Goal: Transaction & Acquisition: Purchase product/service

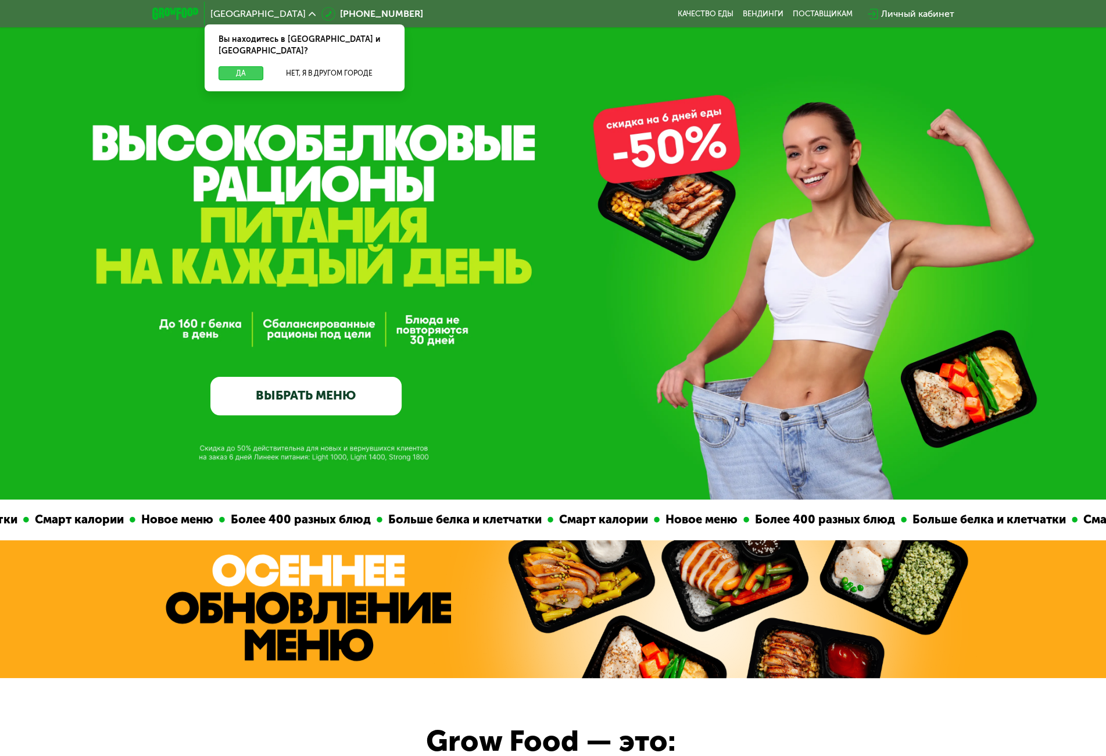
click at [250, 66] on button "Да" at bounding box center [241, 73] width 45 height 14
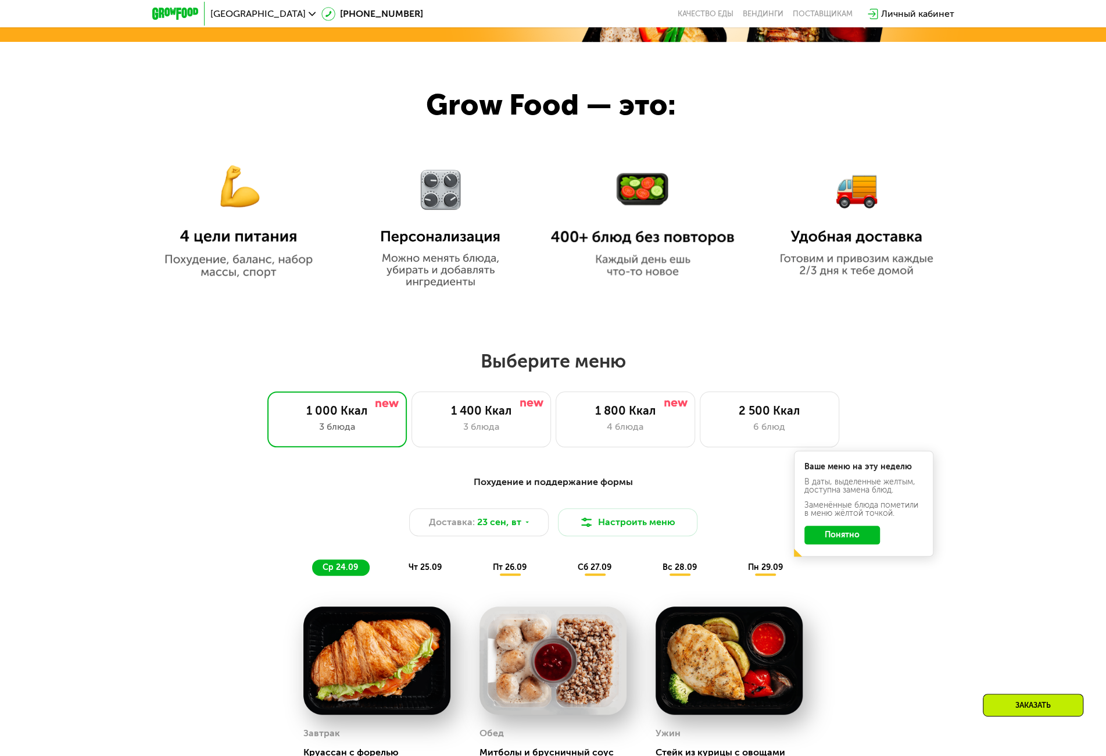
scroll to position [640, 0]
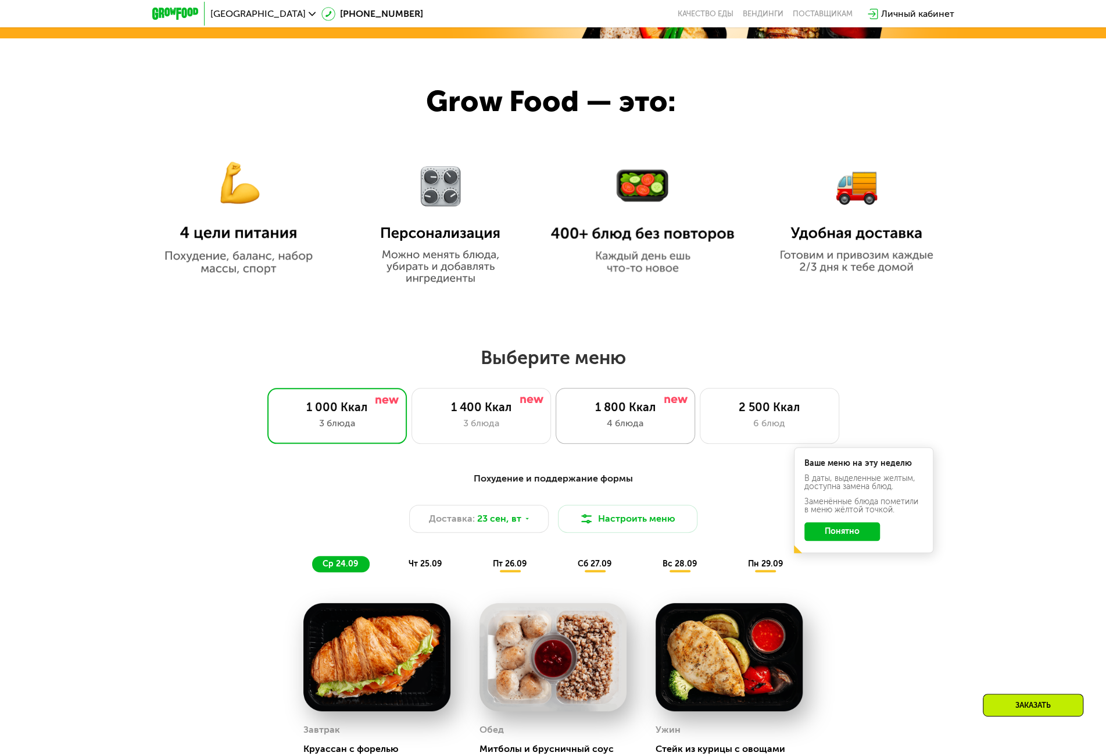
click at [624, 409] on div "1 800 Ккал" at bounding box center [625, 407] width 115 height 14
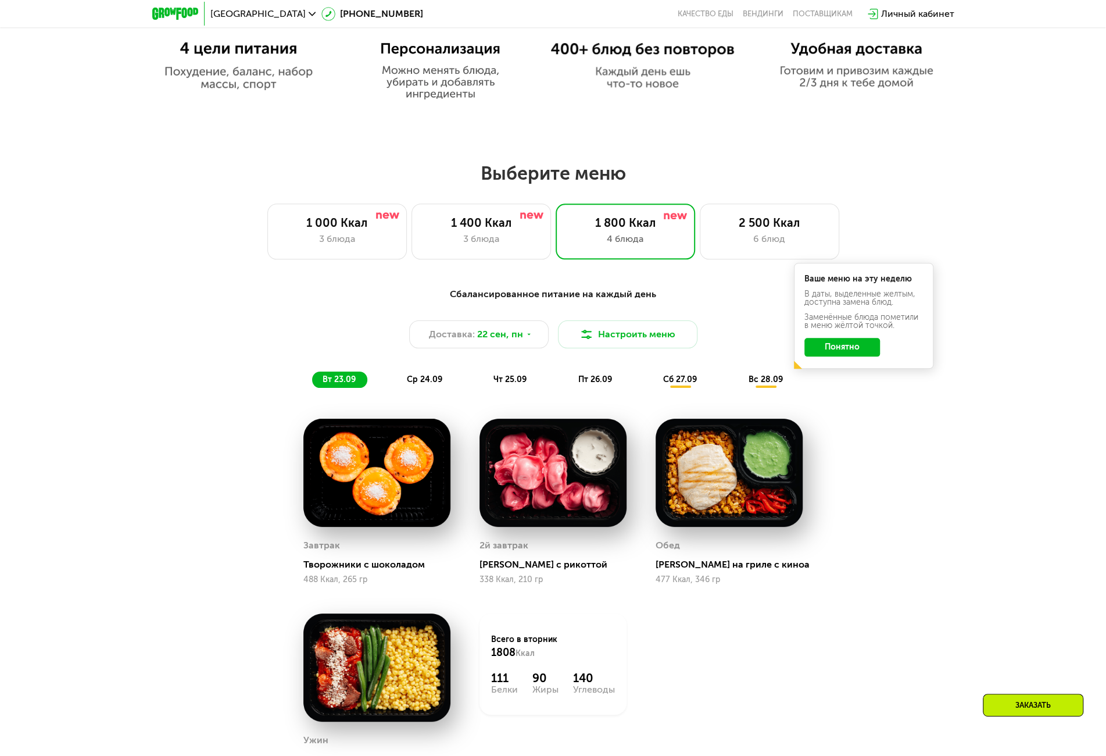
scroll to position [814, 0]
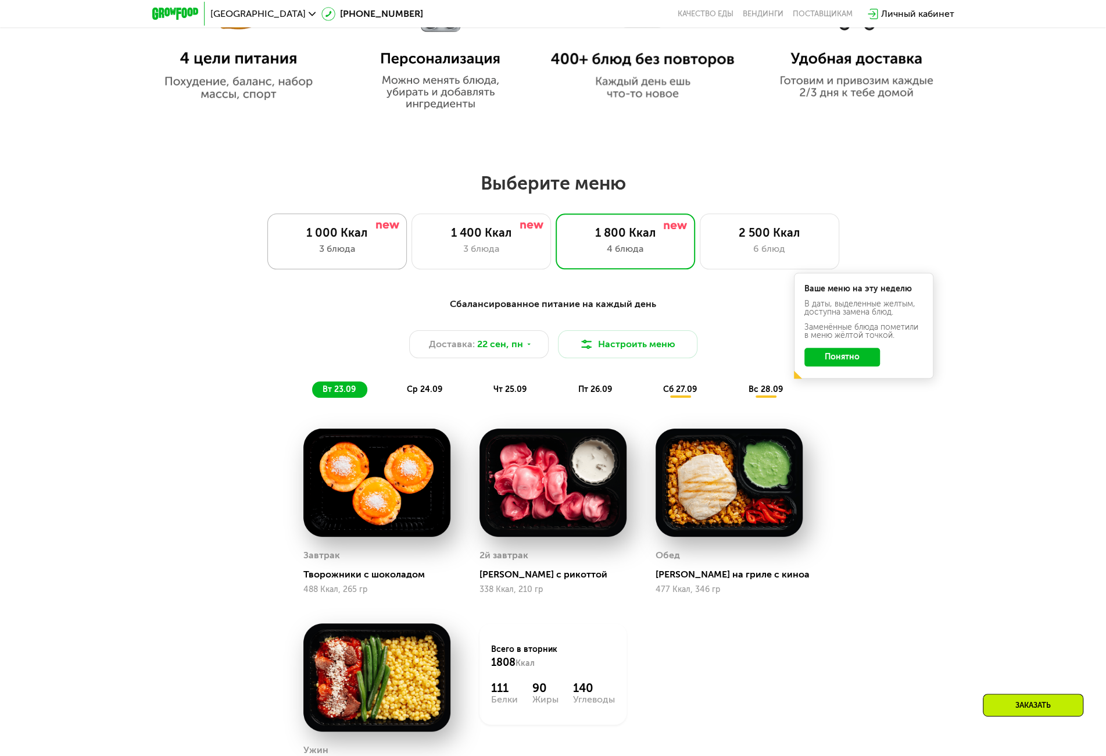
click at [371, 247] on div "3 блюда" at bounding box center [337, 249] width 115 height 14
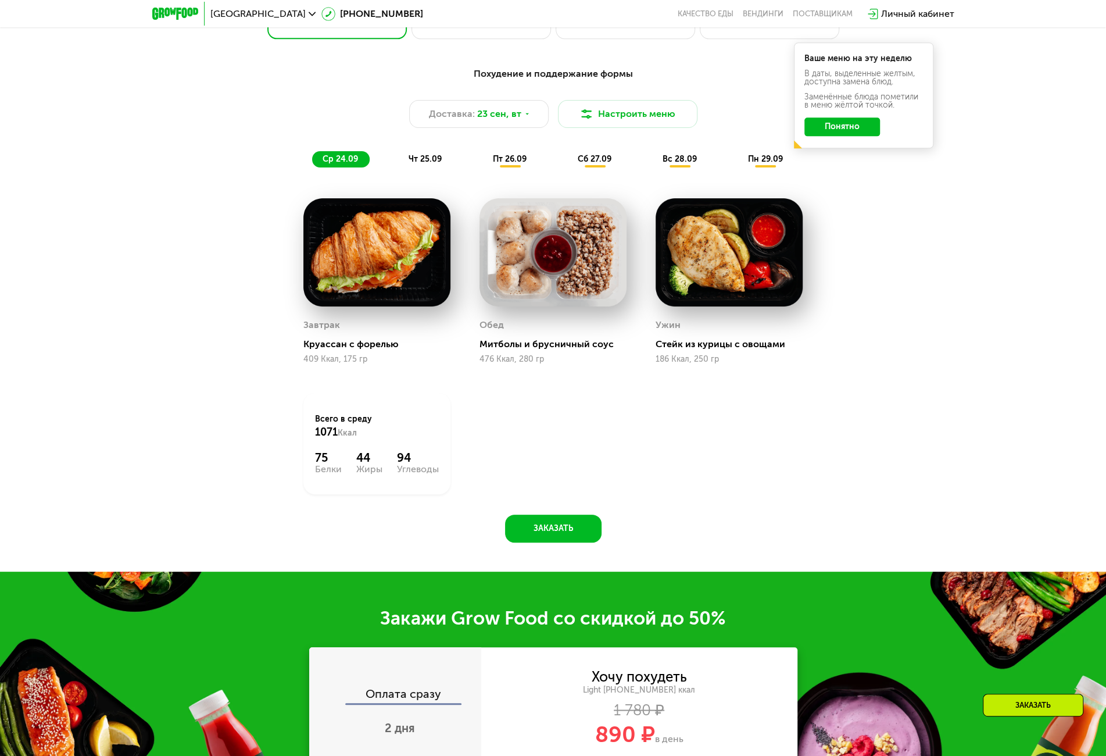
scroll to position [1047, 0]
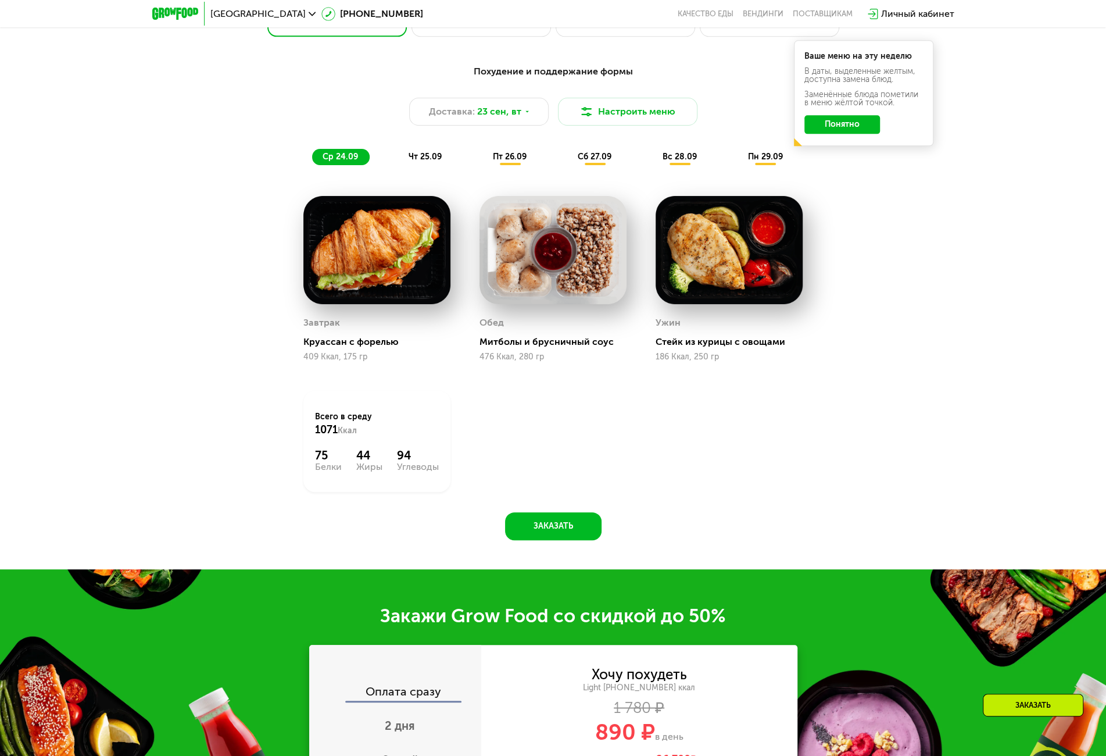
click at [425, 158] on span "чт 25.09" at bounding box center [425, 157] width 33 height 10
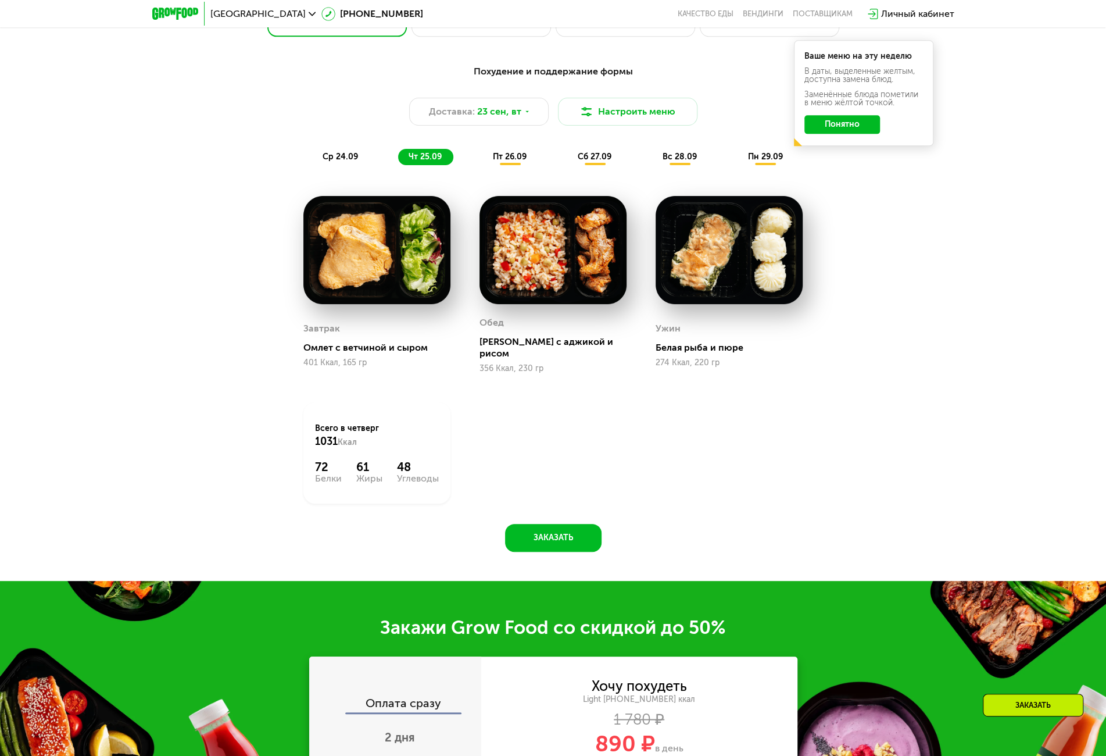
click at [516, 158] on span "пт 26.09" at bounding box center [510, 157] width 34 height 10
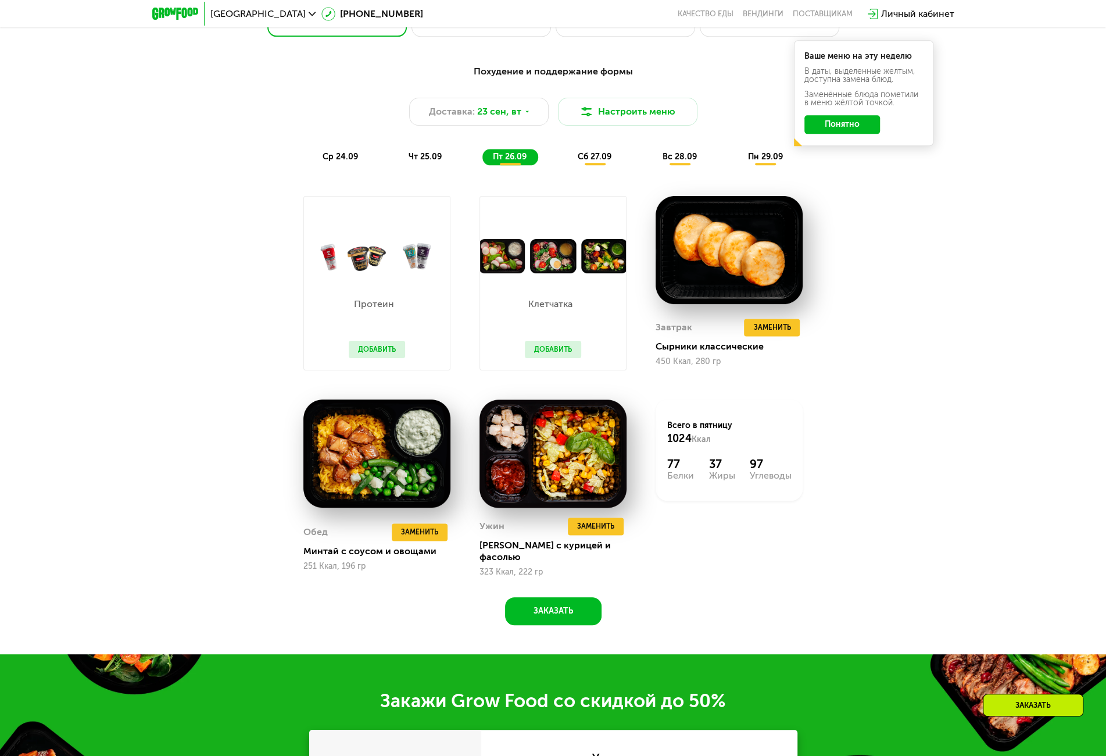
click at [602, 162] on span "сб 27.09" at bounding box center [595, 157] width 34 height 10
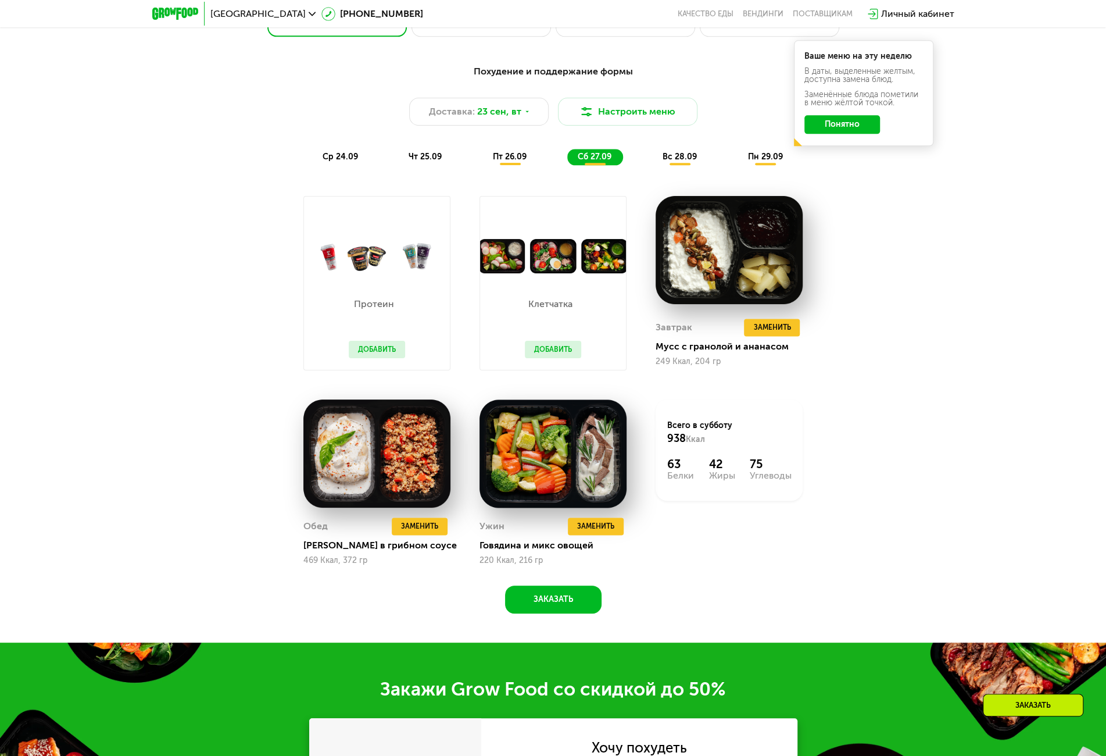
click at [687, 156] on span "вс 28.09" at bounding box center [680, 157] width 34 height 10
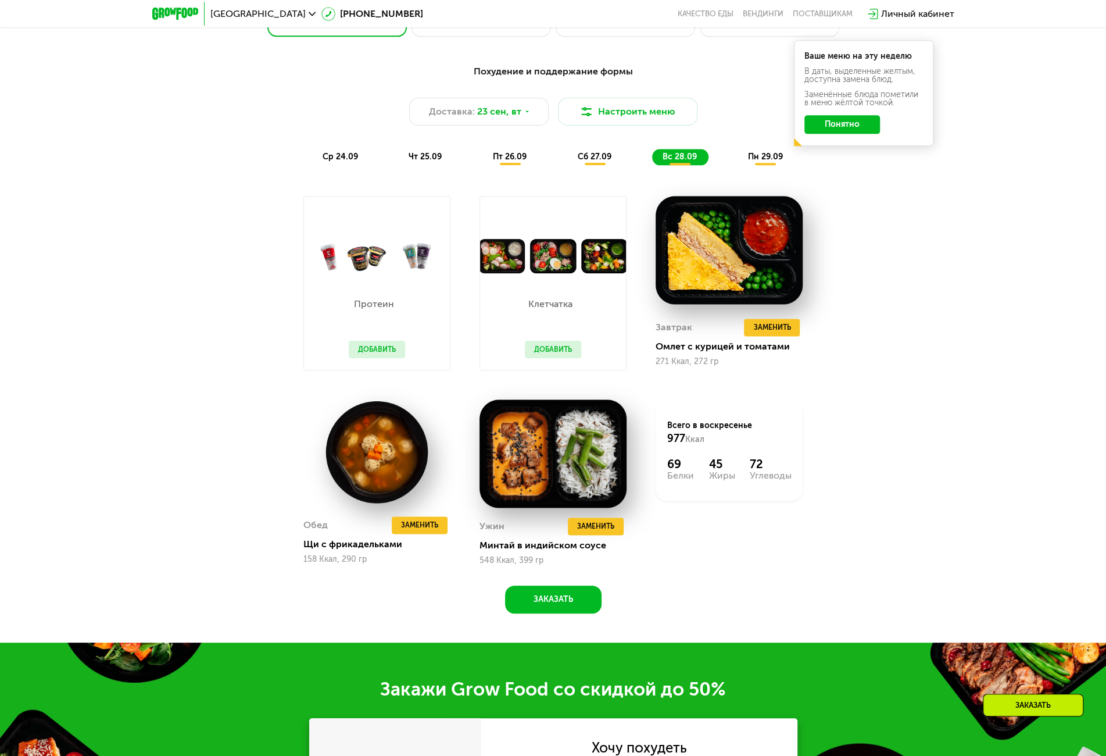
click at [620, 158] on div "сб 27.09" at bounding box center [595, 157] width 56 height 16
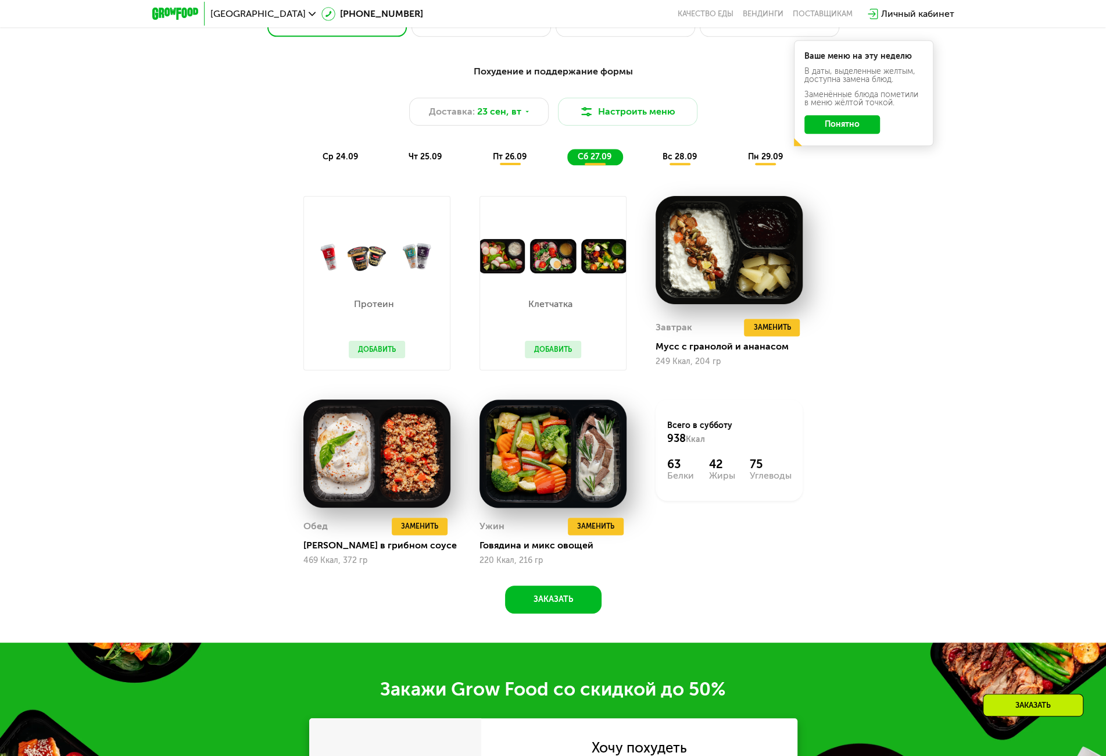
click at [690, 155] on div "вс 28.09" at bounding box center [680, 157] width 56 height 16
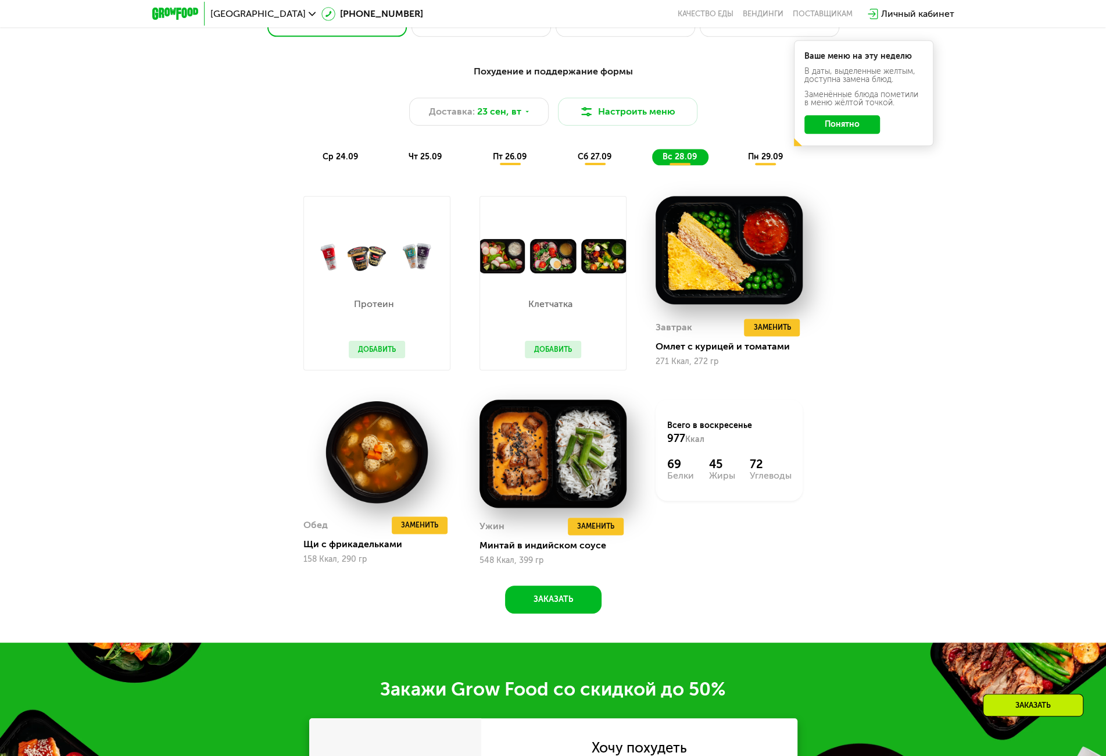
click at [755, 158] on span "пн 29.09" at bounding box center [765, 157] width 35 height 10
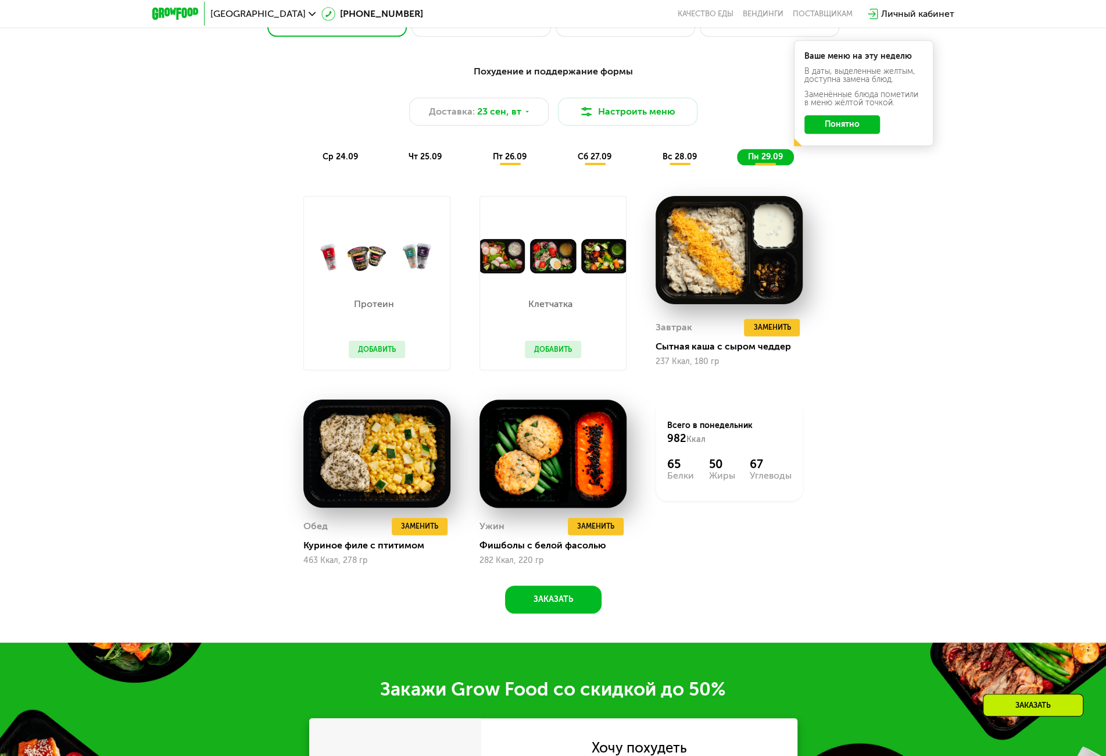
drag, startPoint x: 676, startPoint y: 154, endPoint x: 665, endPoint y: 154, distance: 11.0
click at [676, 154] on div "вс 28.09" at bounding box center [680, 157] width 56 height 16
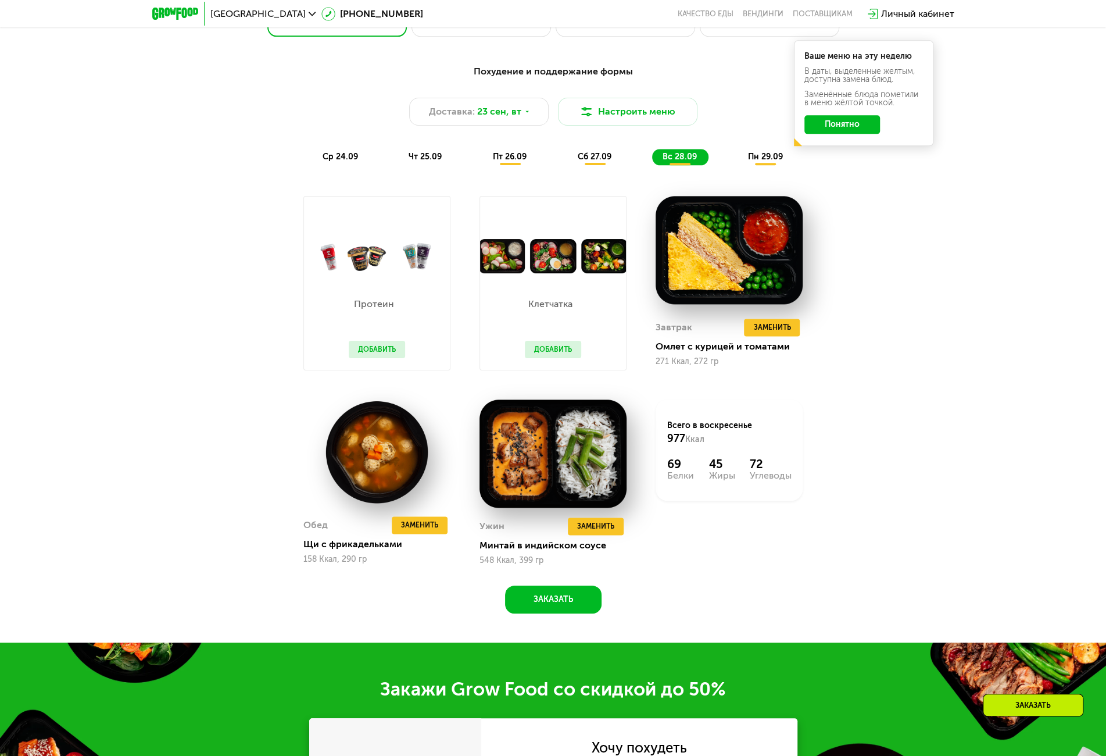
click at [588, 147] on div "Похудение и поддержание формы Доставка: [DATE] Настроить меню ср 24.09 чт 25.09…" at bounding box center [553, 115] width 688 height 101
click at [591, 165] on div "сб 27.09" at bounding box center [595, 157] width 56 height 16
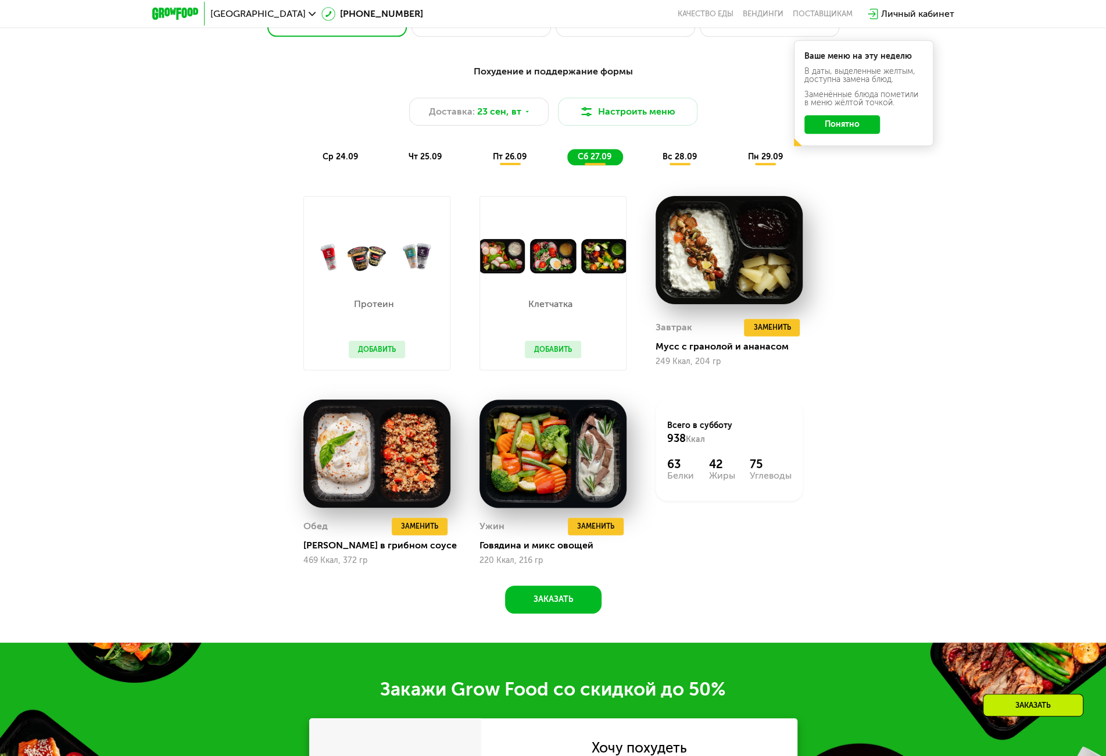
click at [499, 170] on div "Похудение и поддержание формы Доставка: [DATE] Настроить меню ср 24.09 чт 25.09…" at bounding box center [553, 115] width 702 height 115
click at [508, 160] on span "пт 26.09" at bounding box center [510, 157] width 34 height 10
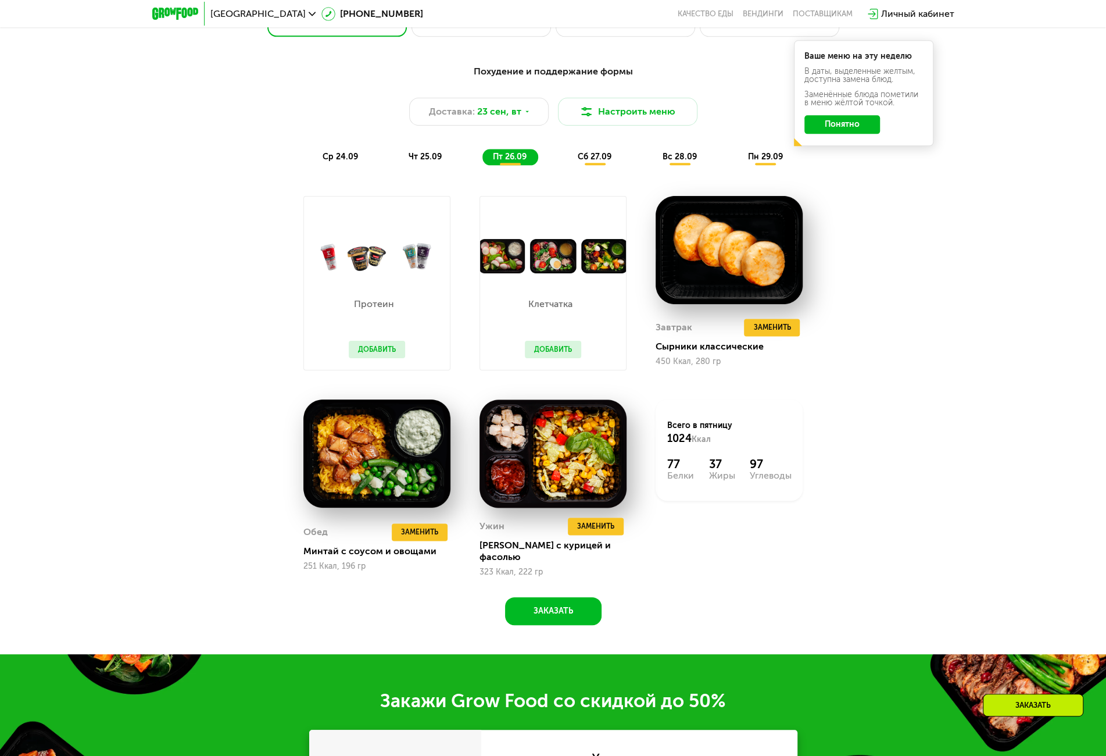
click at [429, 162] on span "чт 25.09" at bounding box center [425, 157] width 33 height 10
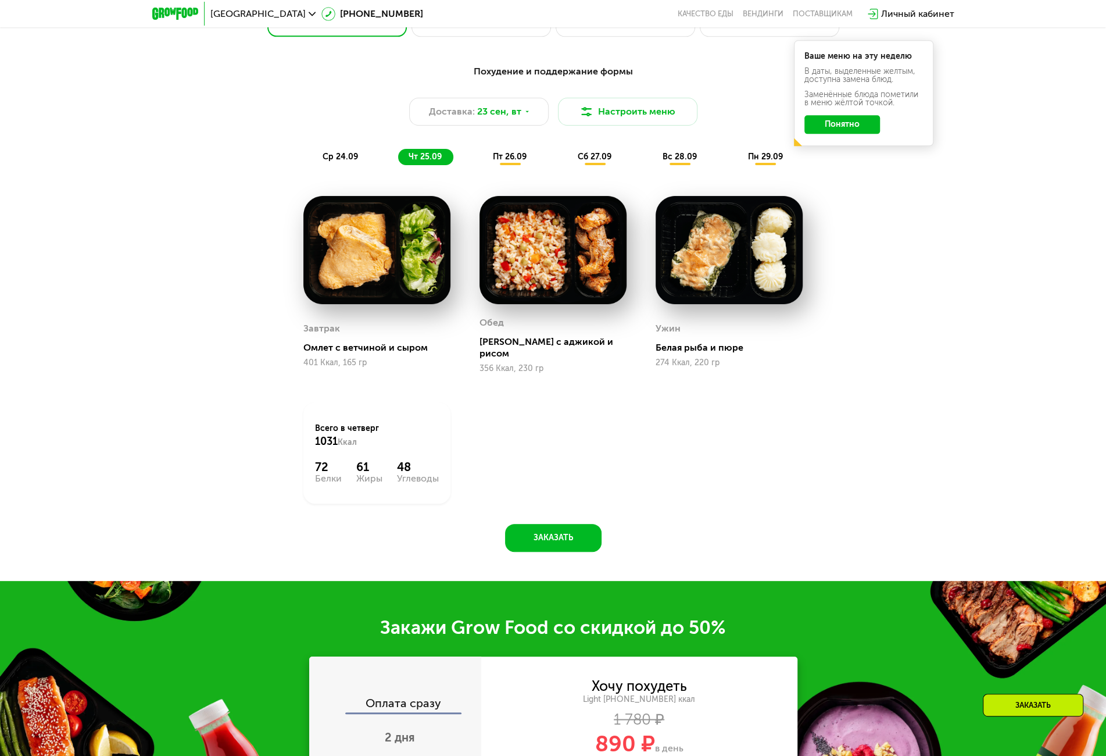
click at [338, 162] on span "ср 24.09" at bounding box center [340, 157] width 35 height 10
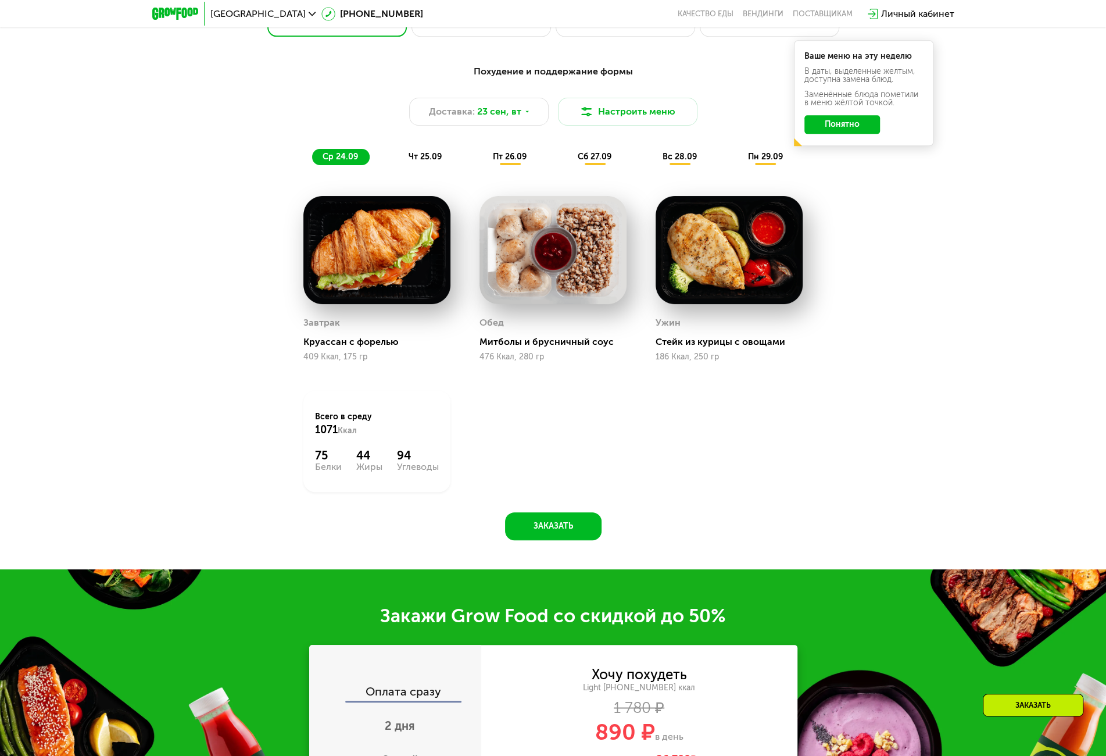
drag, startPoint x: 441, startPoint y: 161, endPoint x: 450, endPoint y: 161, distance: 8.7
click at [441, 161] on div "чт 25.09" at bounding box center [425, 157] width 55 height 16
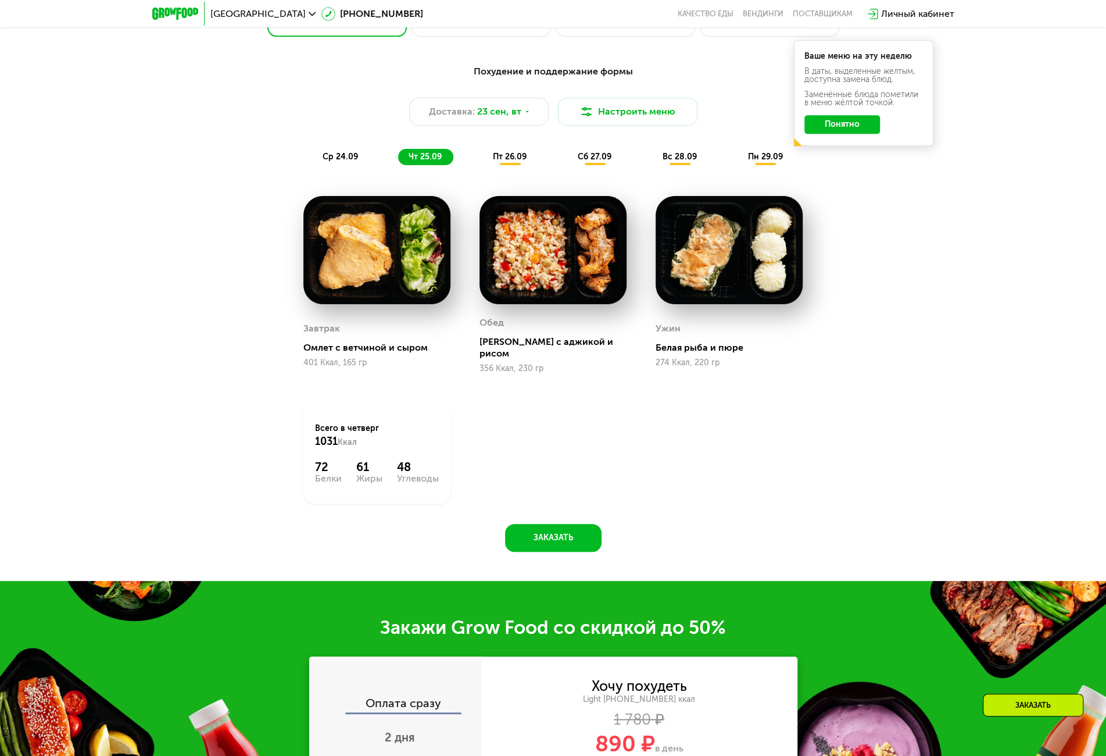
click at [541, 161] on div "ср 24.09 чт 25.09 пт 26.09 сб 27.09 вс 28.09 пн 29.09" at bounding box center [553, 157] width 483 height 16
click at [605, 161] on span "сб 27.09" at bounding box center [595, 157] width 34 height 10
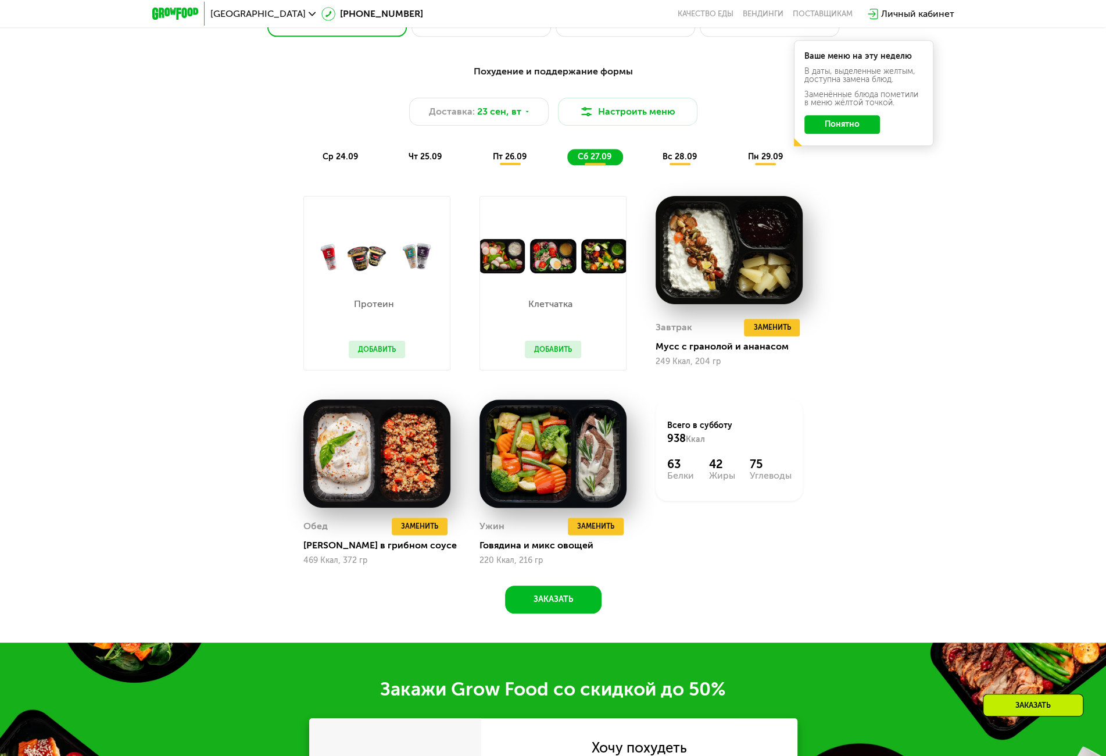
click at [678, 161] on span "вс 28.09" at bounding box center [680, 157] width 34 height 10
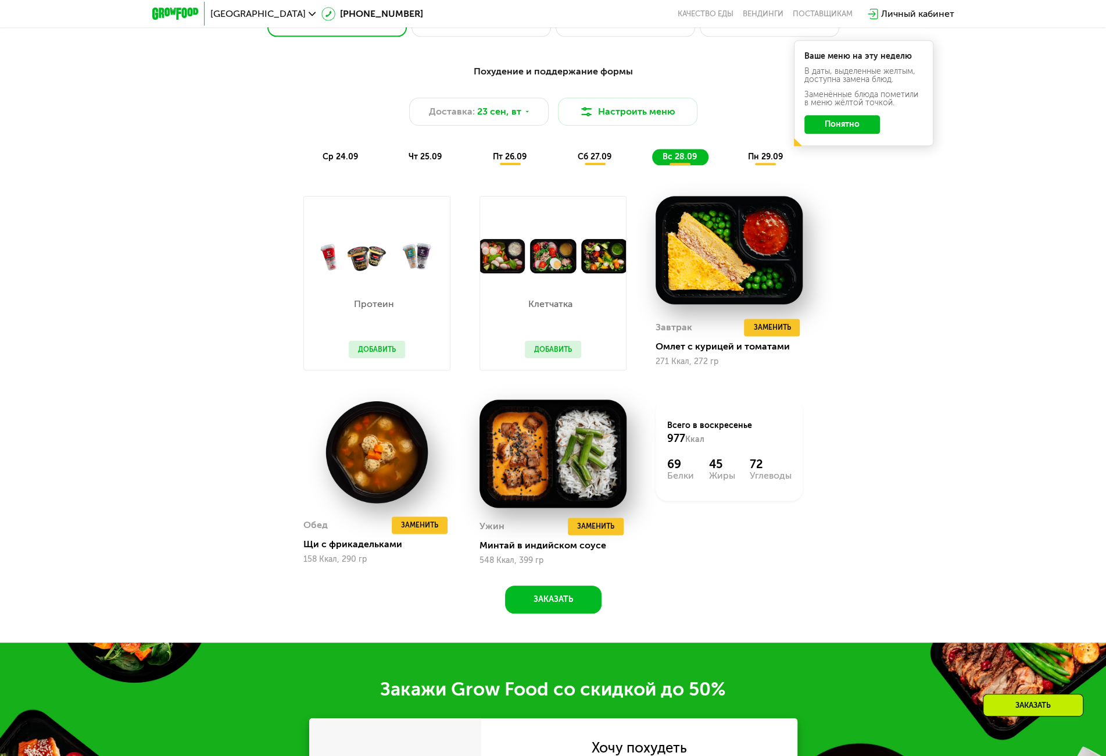
click at [752, 162] on span "пн 29.09" at bounding box center [765, 157] width 35 height 10
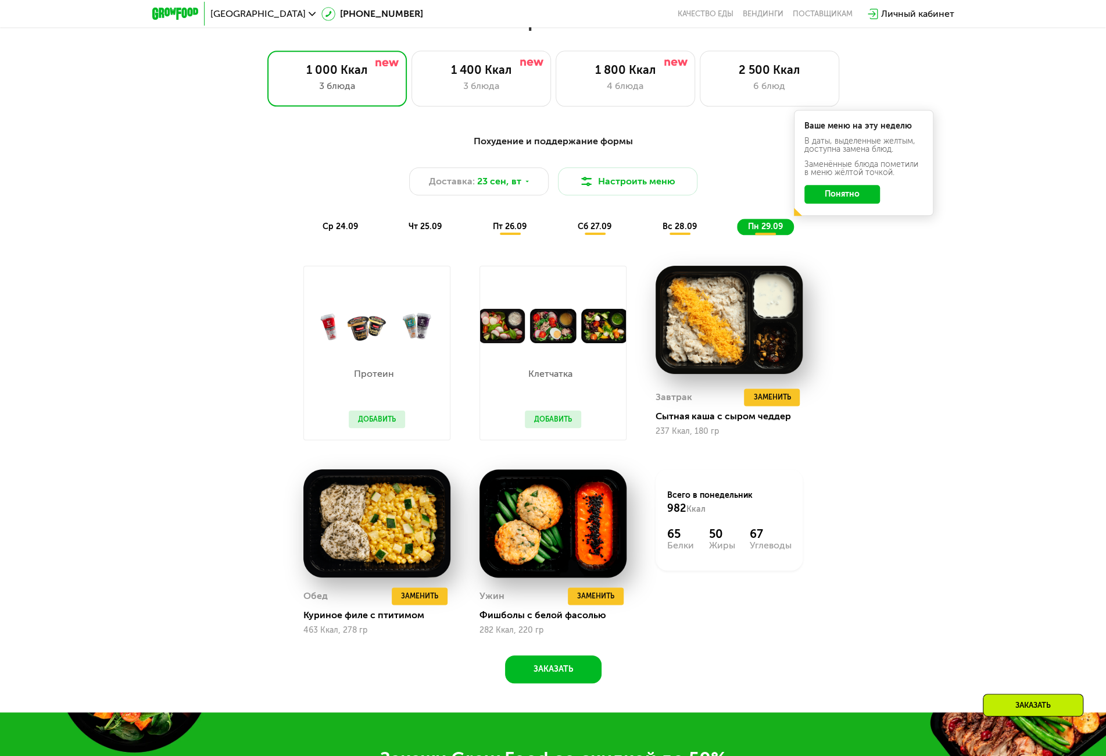
scroll to position [756, 0]
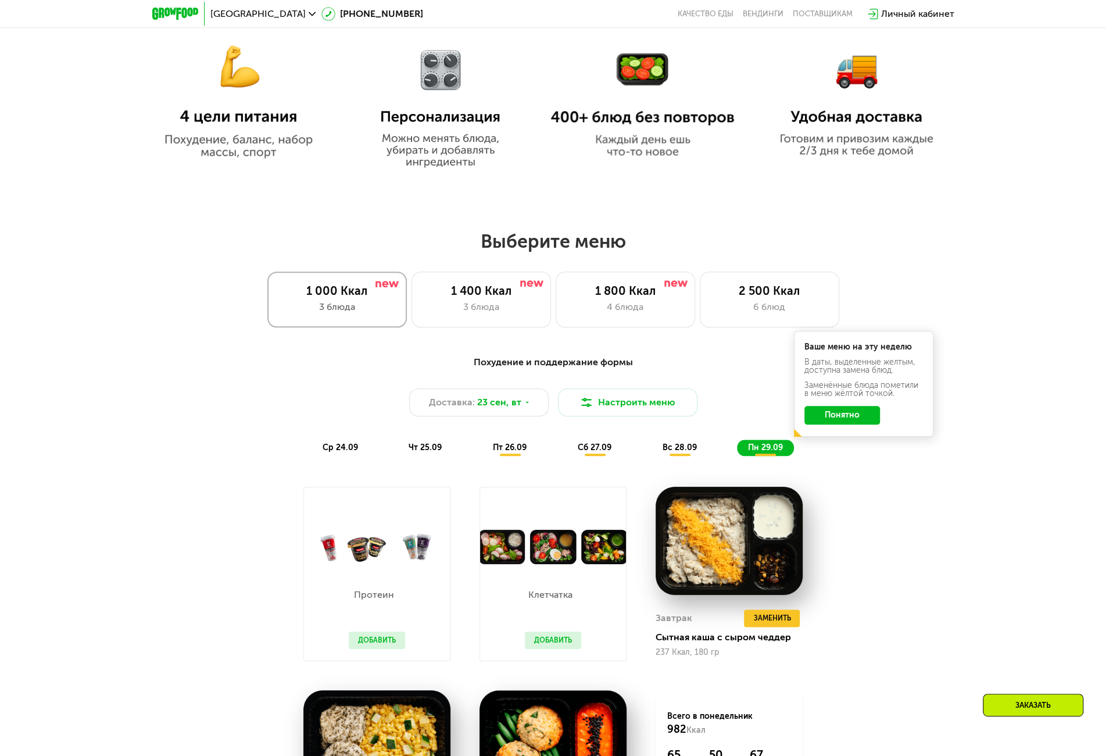
click at [342, 298] on div "1 000 Ккал" at bounding box center [337, 291] width 115 height 14
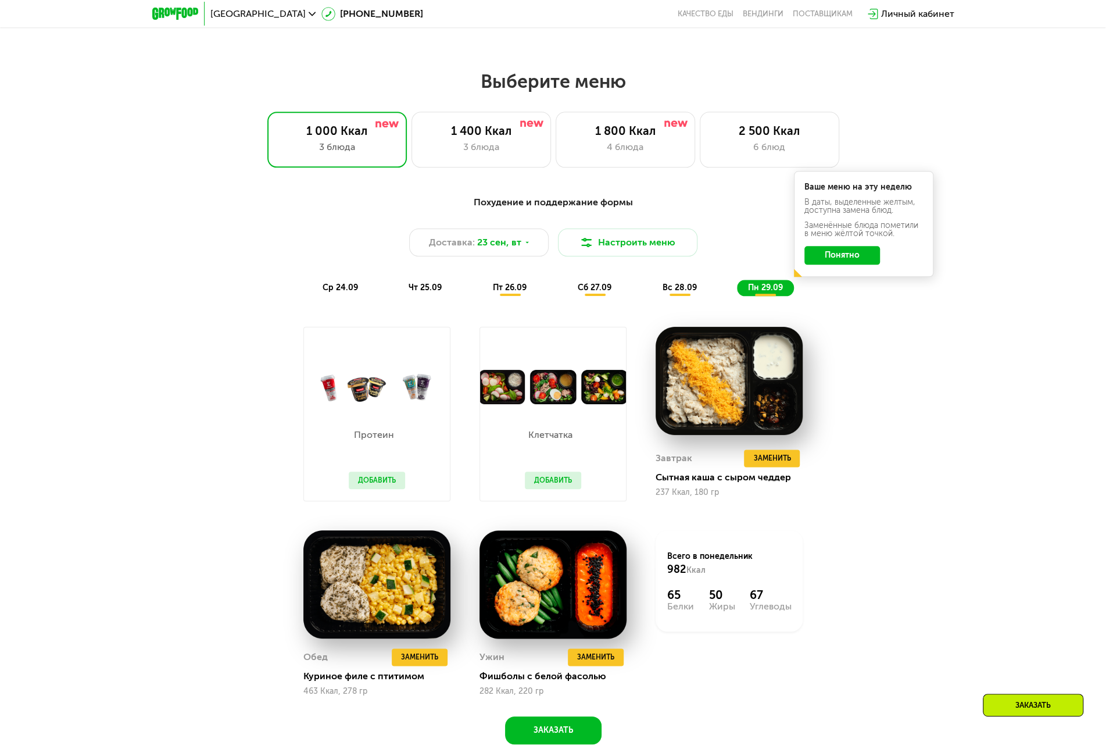
scroll to position [930, 0]
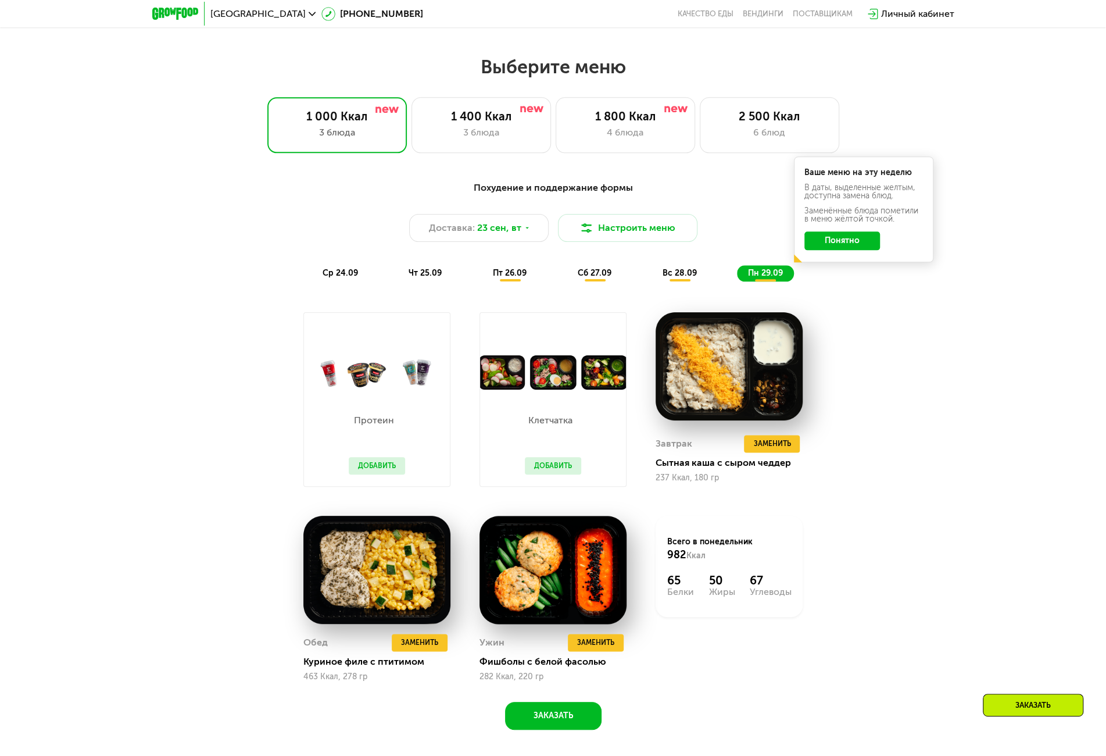
click at [342, 275] on span "ср 24.09" at bounding box center [340, 273] width 35 height 10
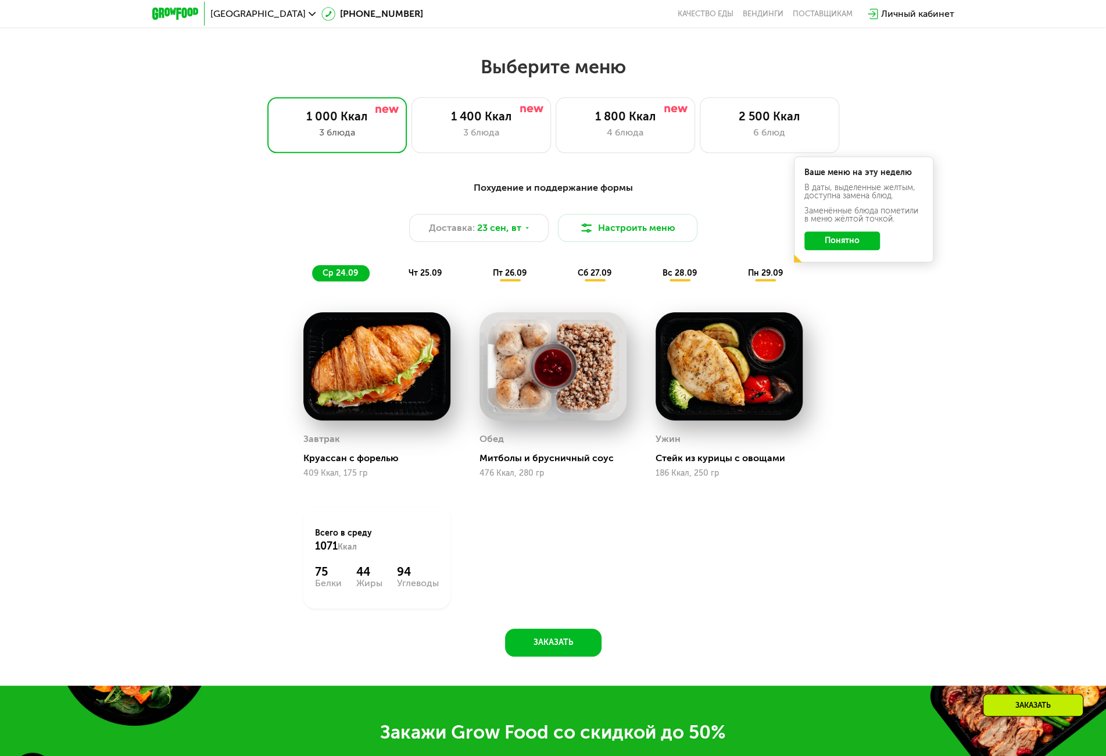
click at [416, 274] on span "чт 25.09" at bounding box center [425, 273] width 33 height 10
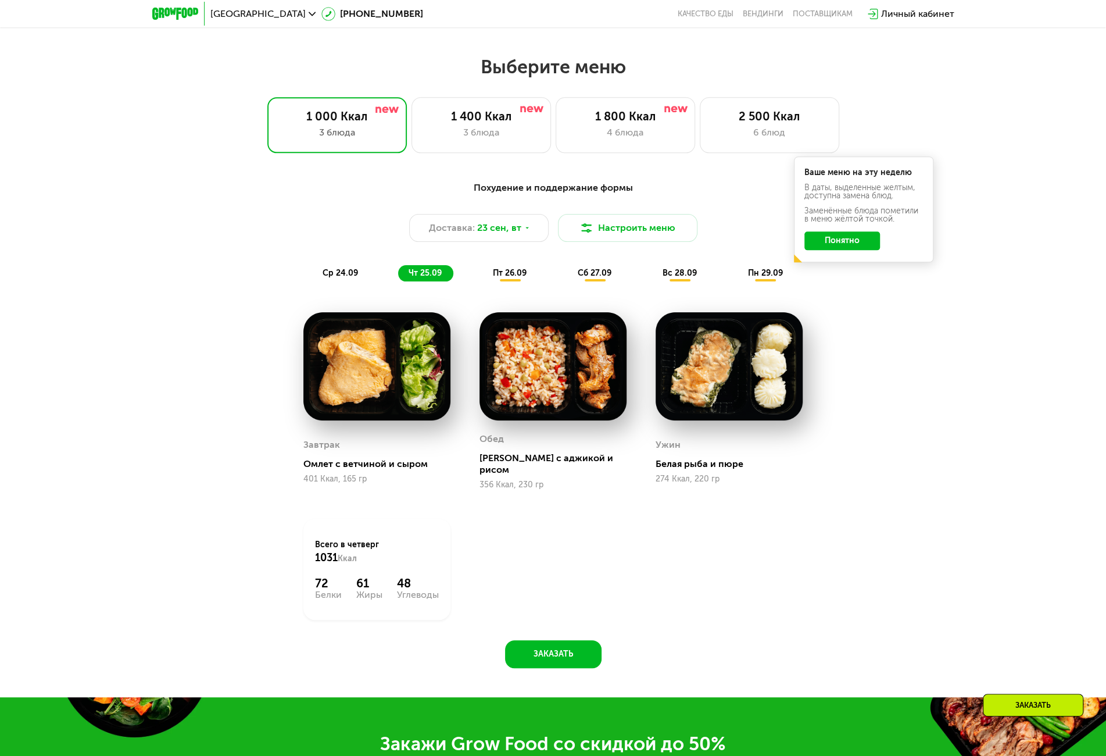
click at [509, 267] on div "Похудение и поддержание формы Доставка: [DATE] Настроить меню ср 24.09 чт 25.09…" at bounding box center [553, 231] width 688 height 101
click at [508, 278] on span "пт 26.09" at bounding box center [510, 273] width 34 height 10
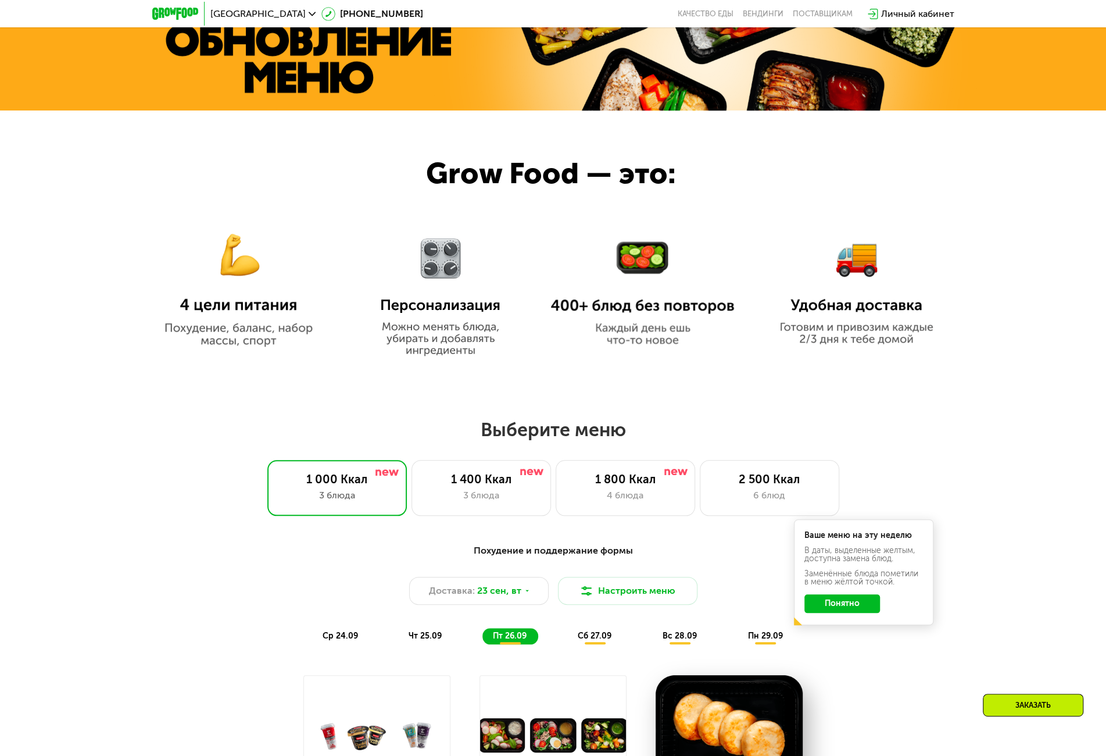
scroll to position [640, 0]
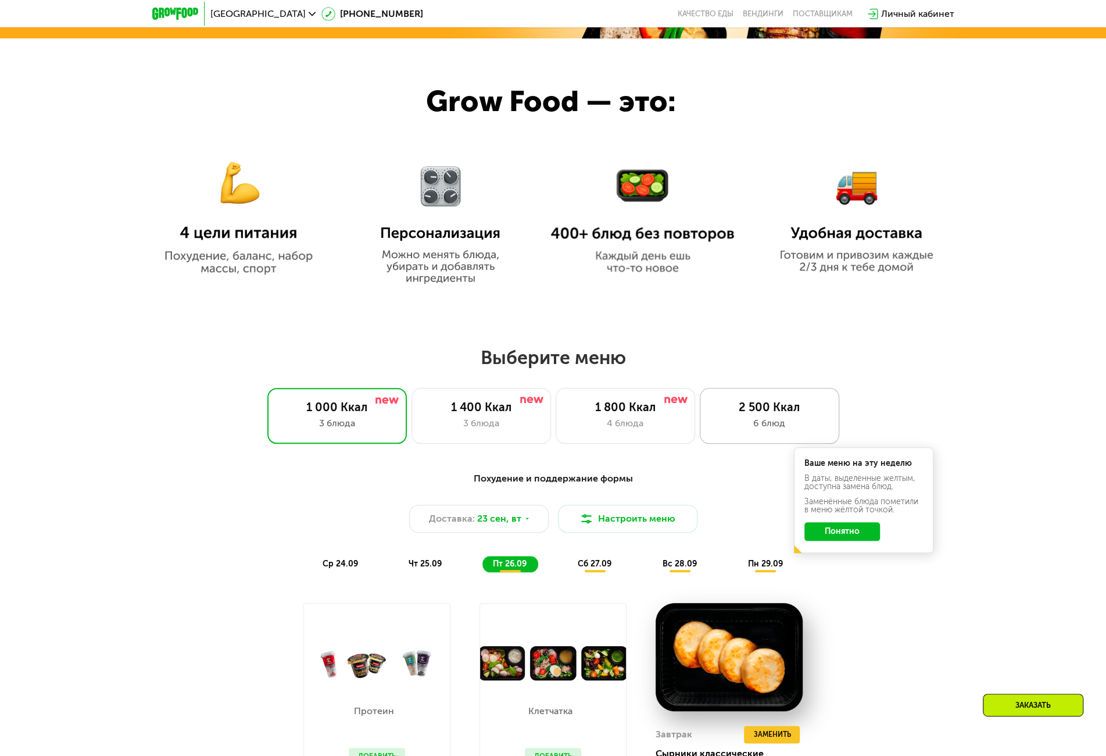
click at [767, 418] on div "2 500 Ккал 6 блюд" at bounding box center [770, 416] width 140 height 56
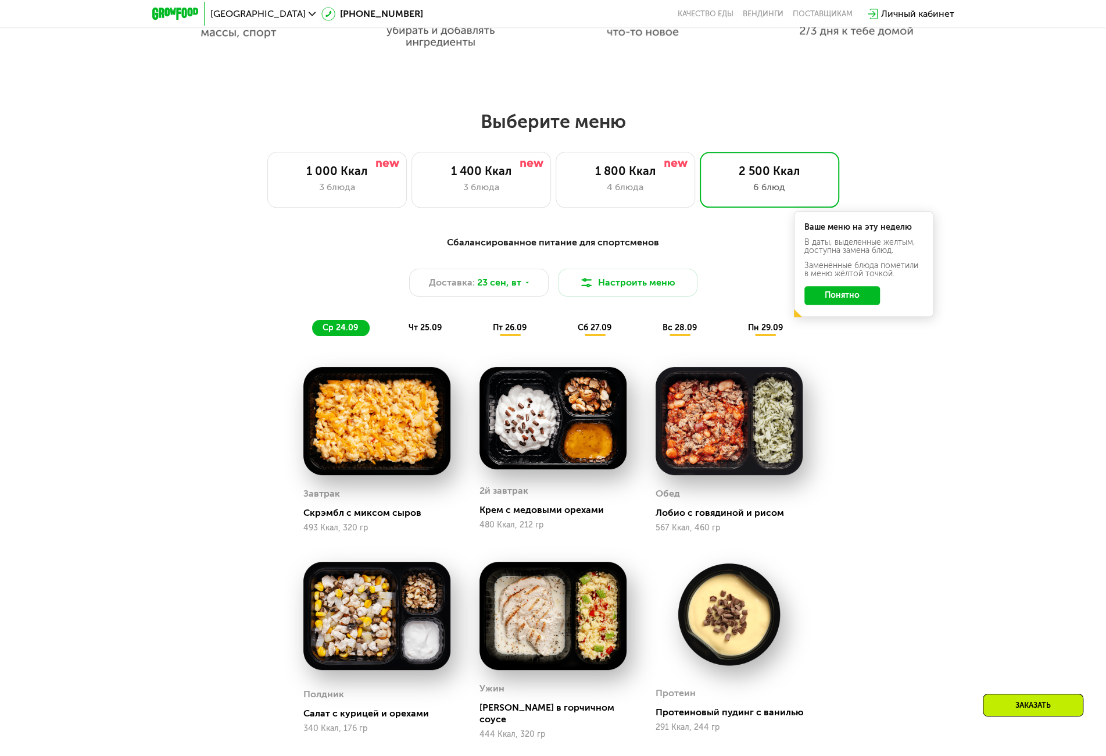
scroll to position [872, 0]
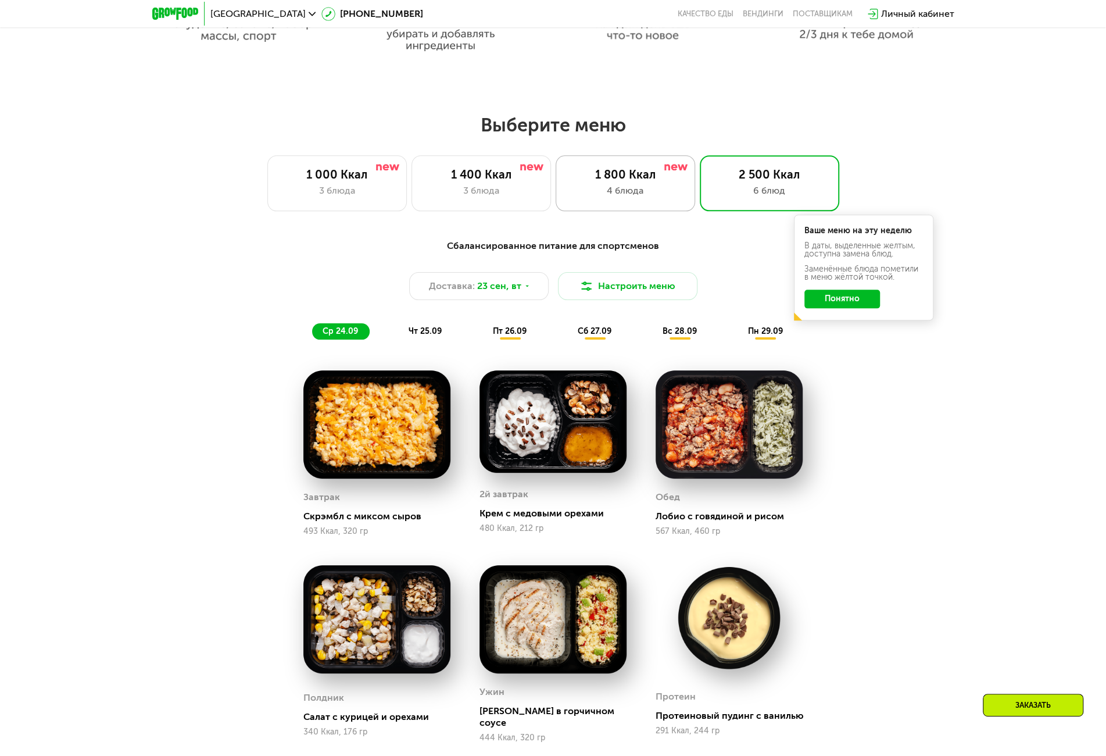
click at [646, 194] on div "4 блюда" at bounding box center [625, 191] width 115 height 14
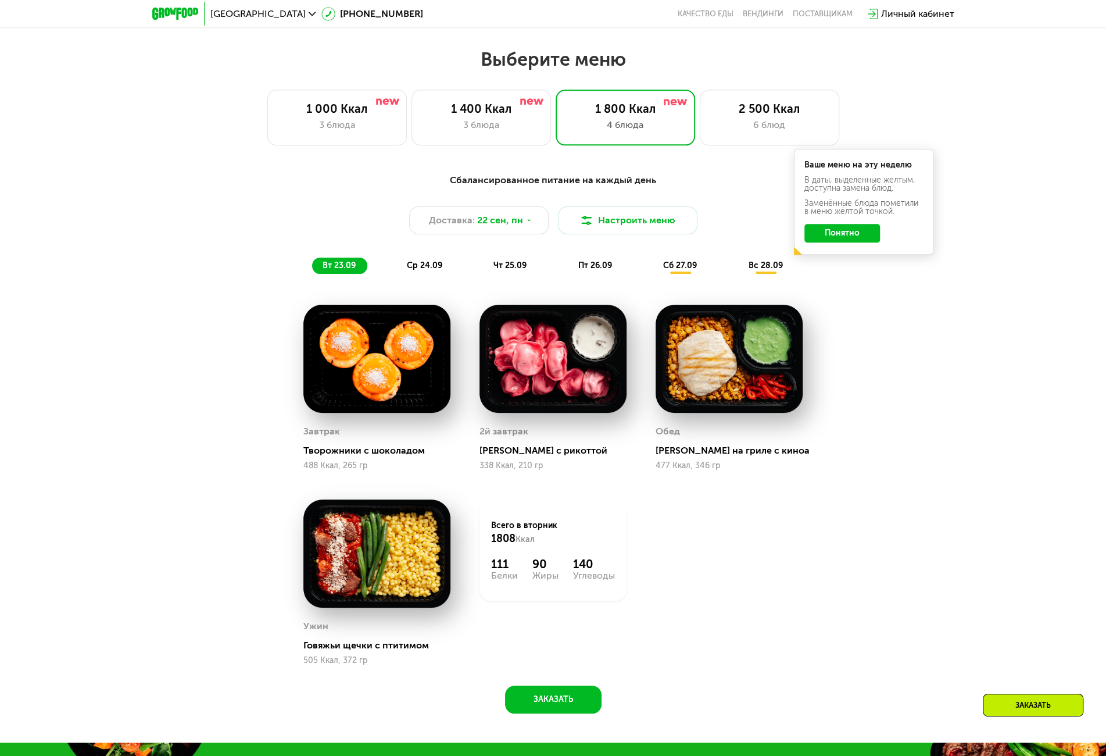
scroll to position [930, 0]
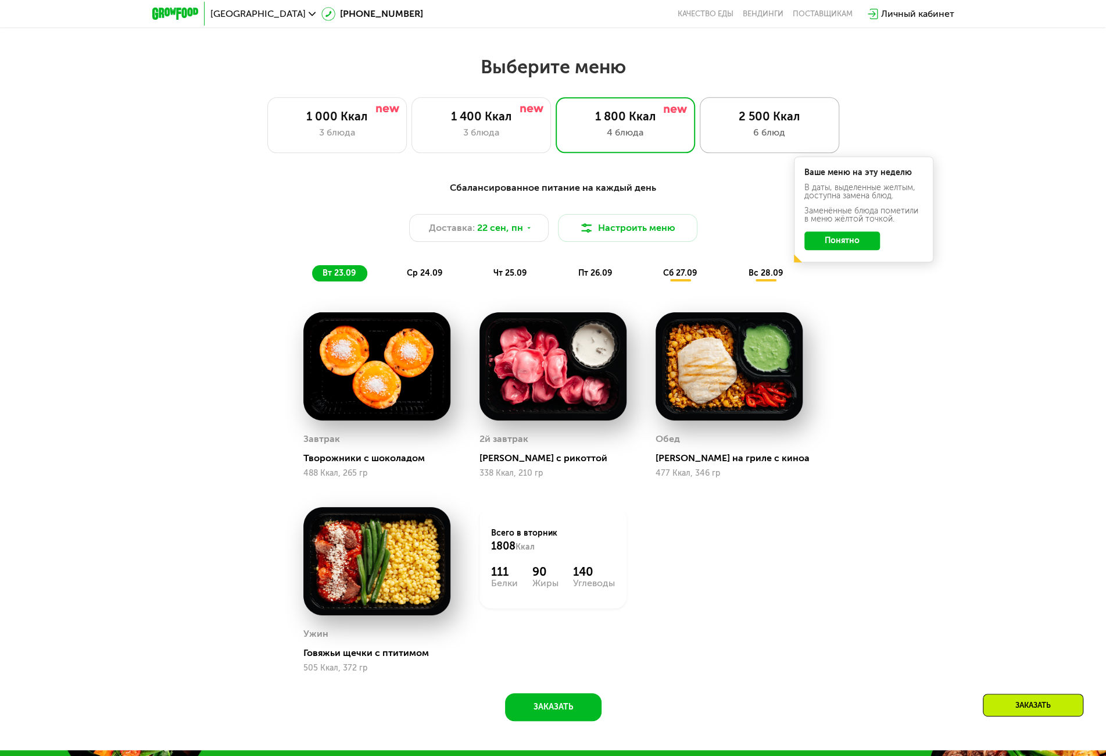
click at [779, 134] on div "6 блюд" at bounding box center [769, 133] width 115 height 14
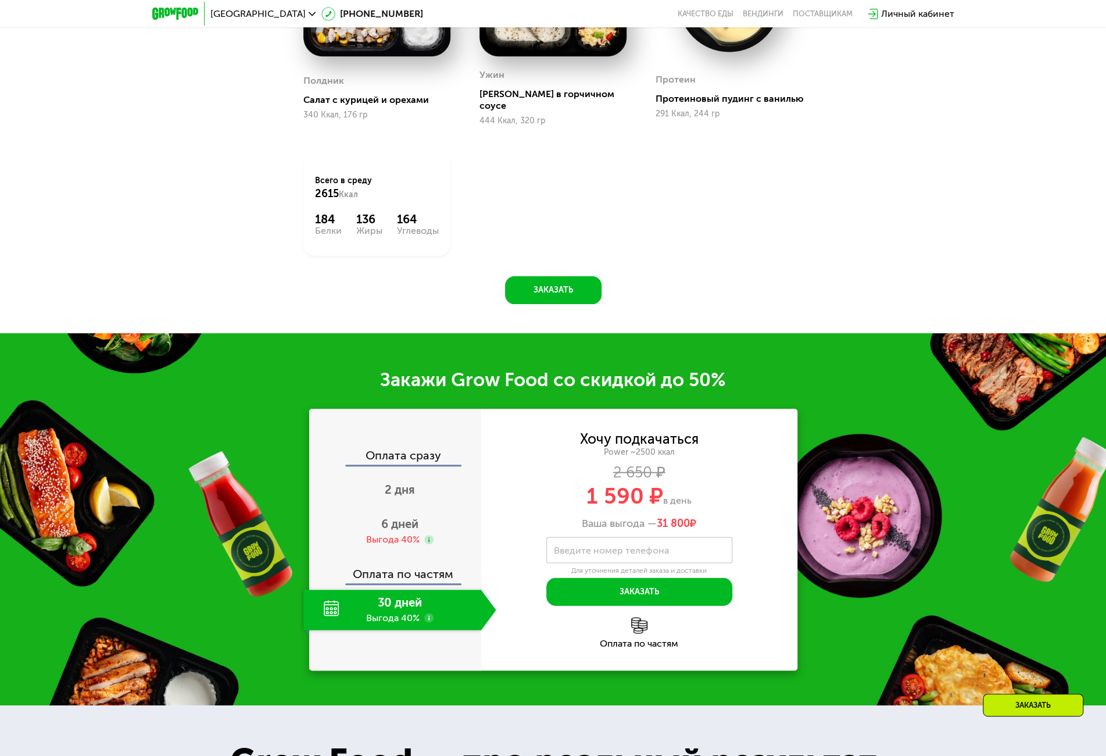
scroll to position [1512, 0]
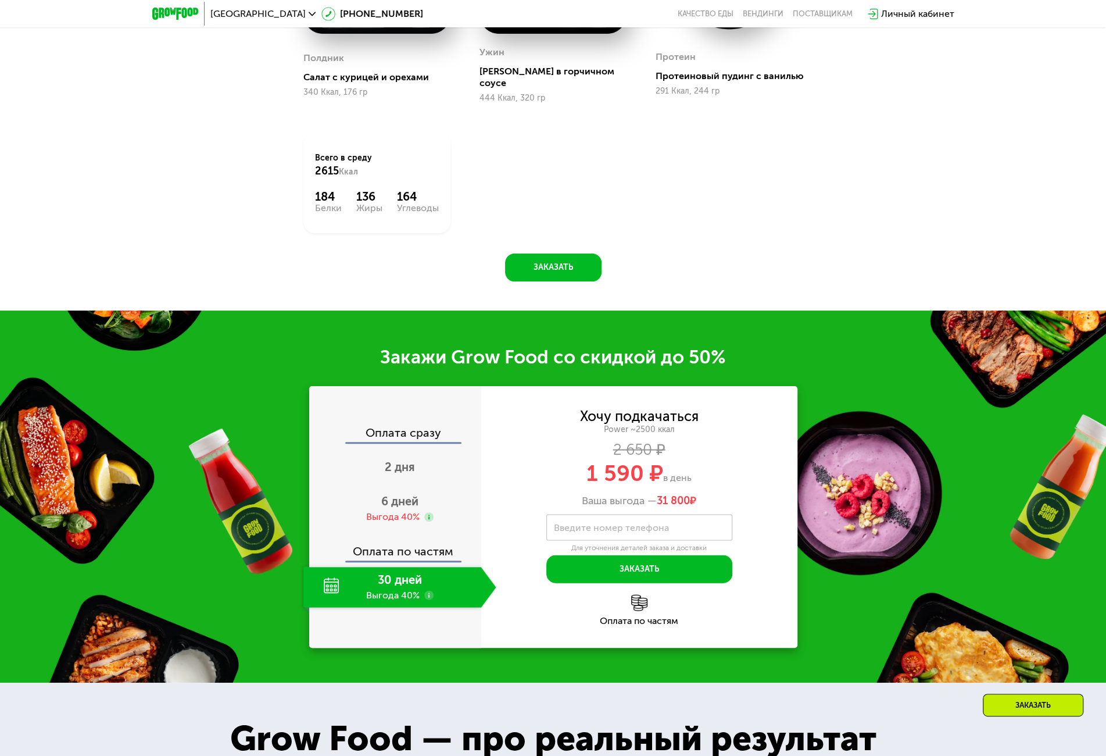
click at [427, 590] on use at bounding box center [428, 594] width 9 height 9
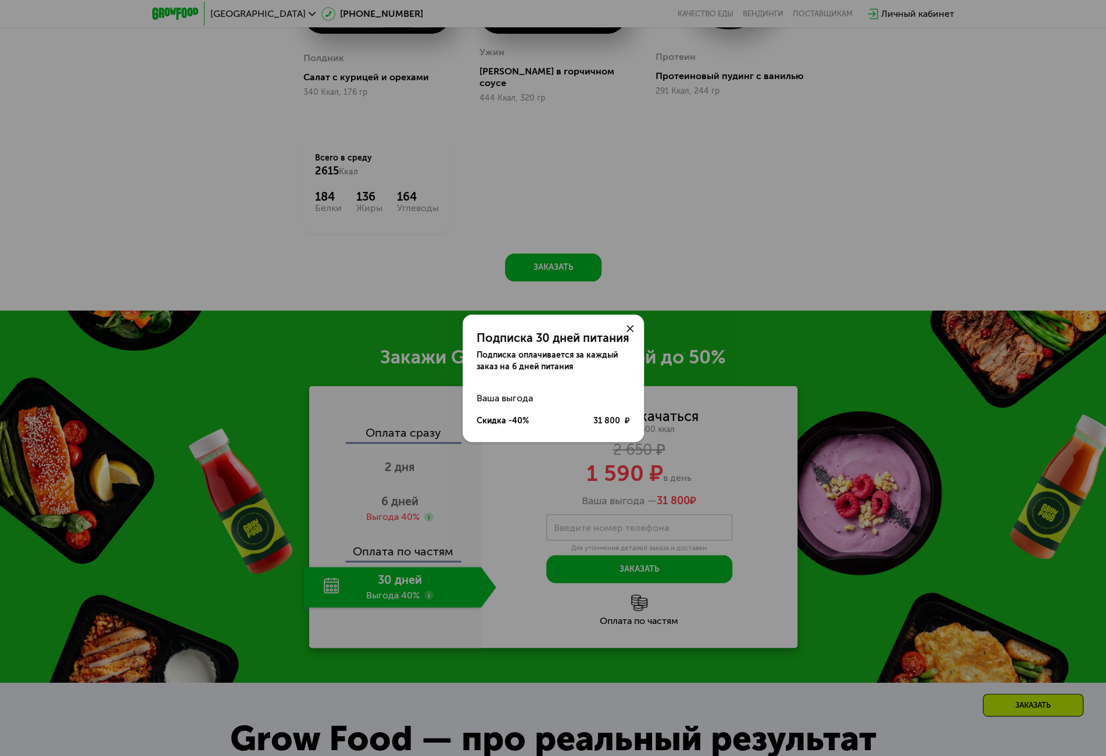
click at [631, 326] on use at bounding box center [630, 328] width 7 height 7
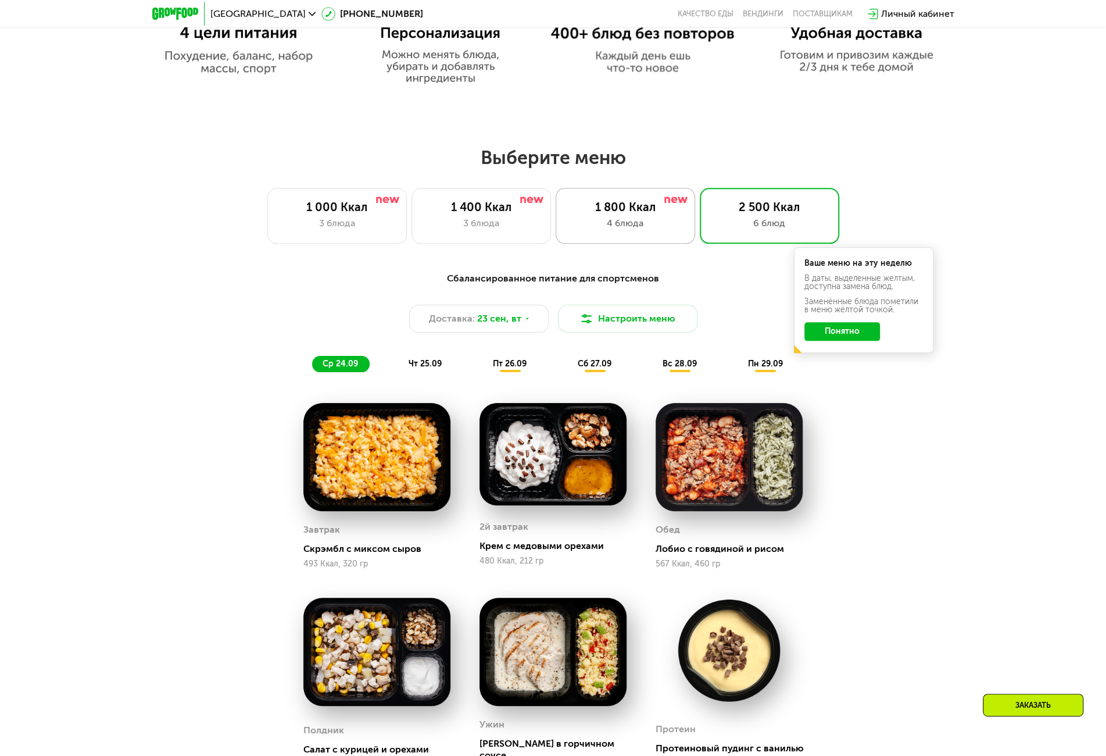
scroll to position [814, 0]
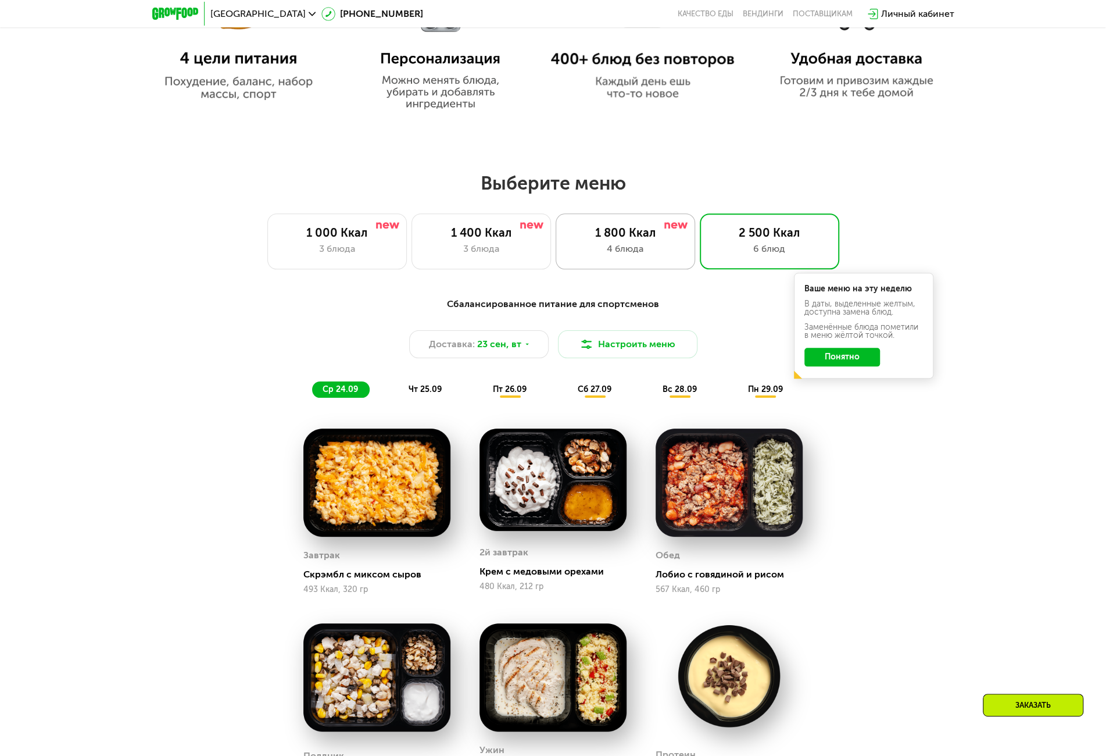
click at [651, 248] on div "4 блюда" at bounding box center [625, 249] width 115 height 14
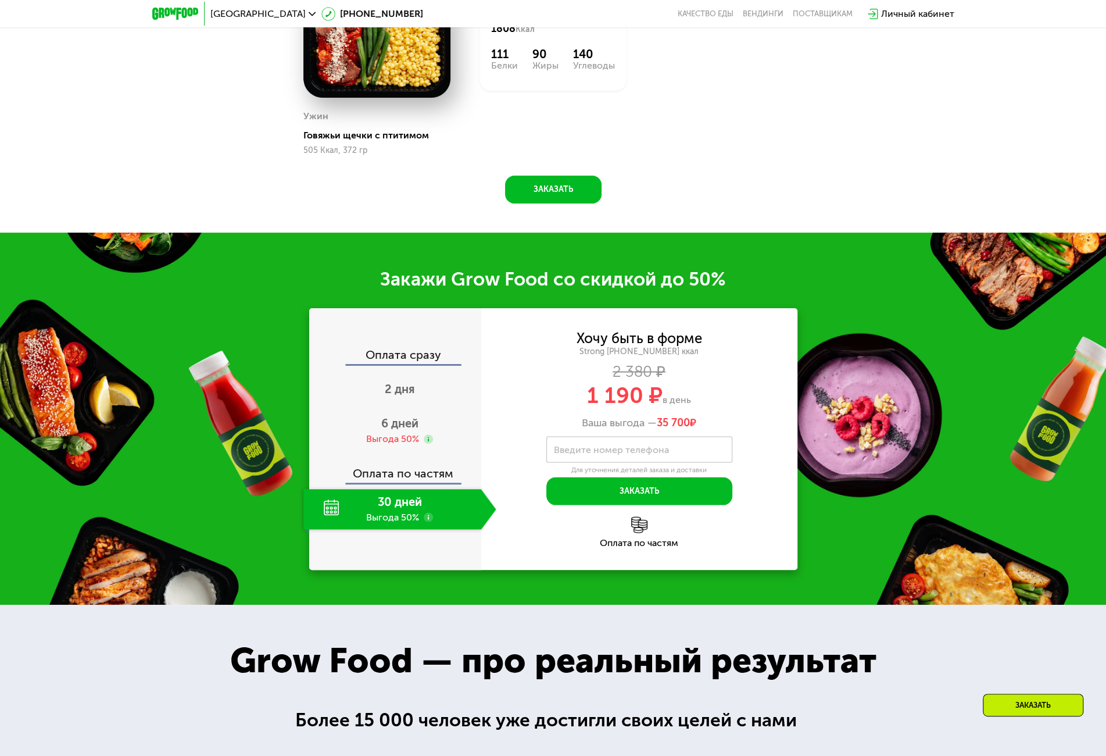
scroll to position [1454, 0]
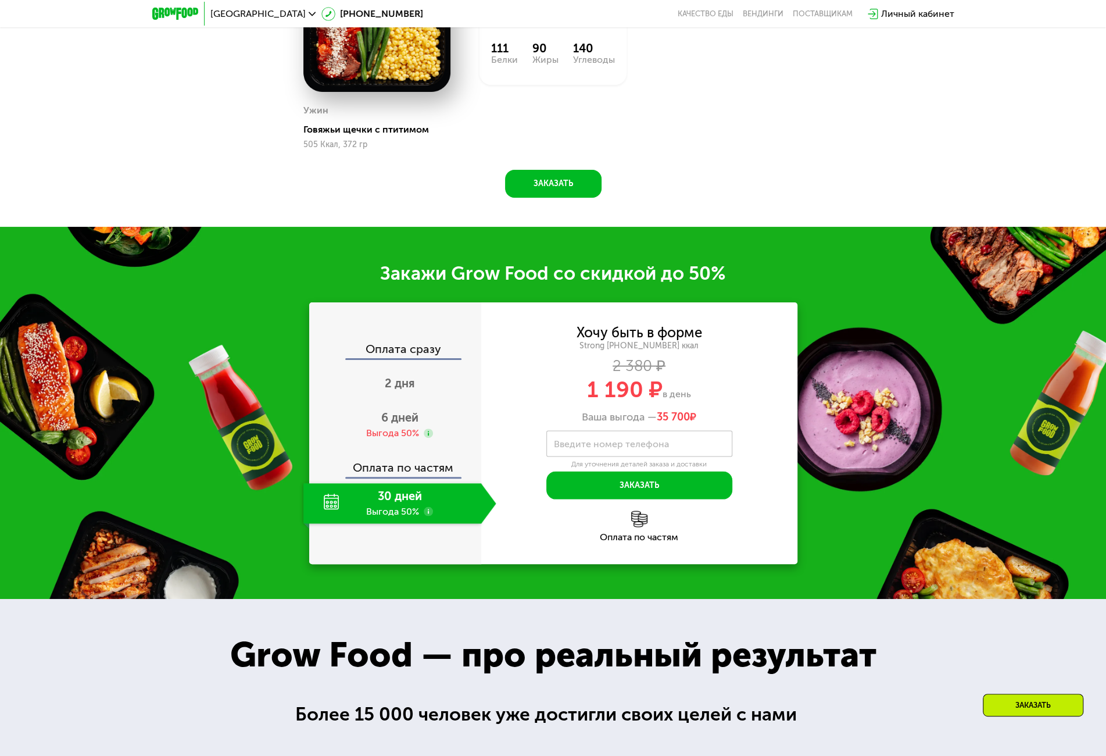
click at [430, 512] on use at bounding box center [428, 510] width 9 height 9
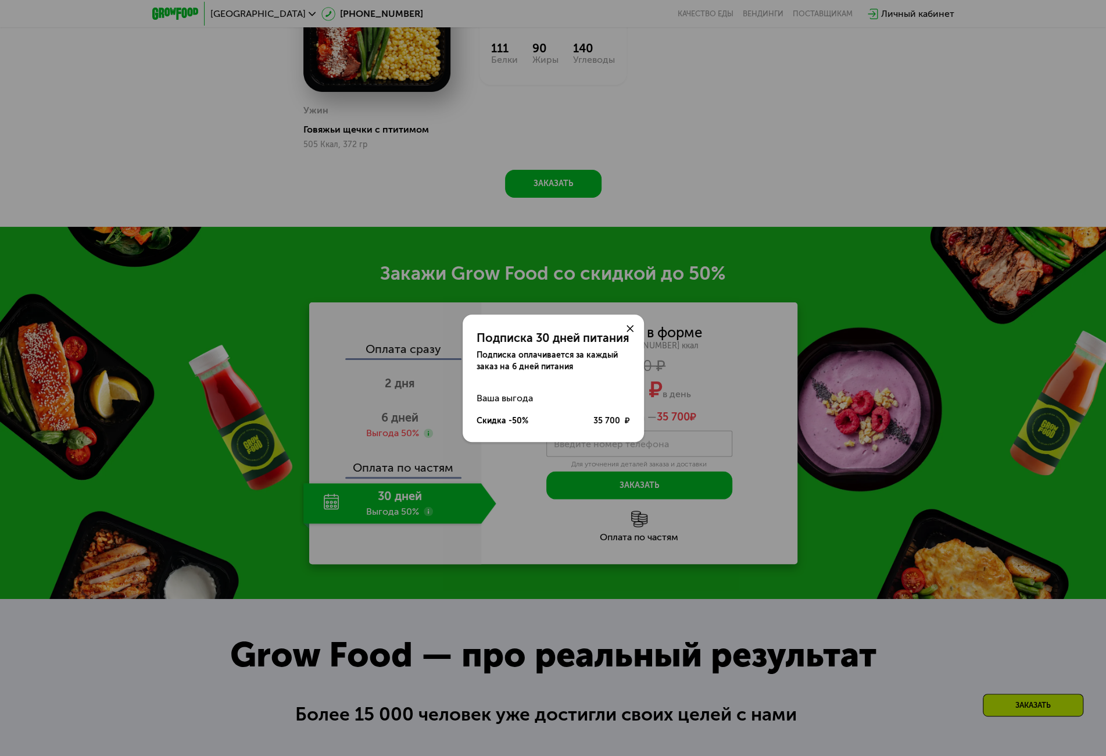
click at [631, 326] on use at bounding box center [630, 328] width 7 height 7
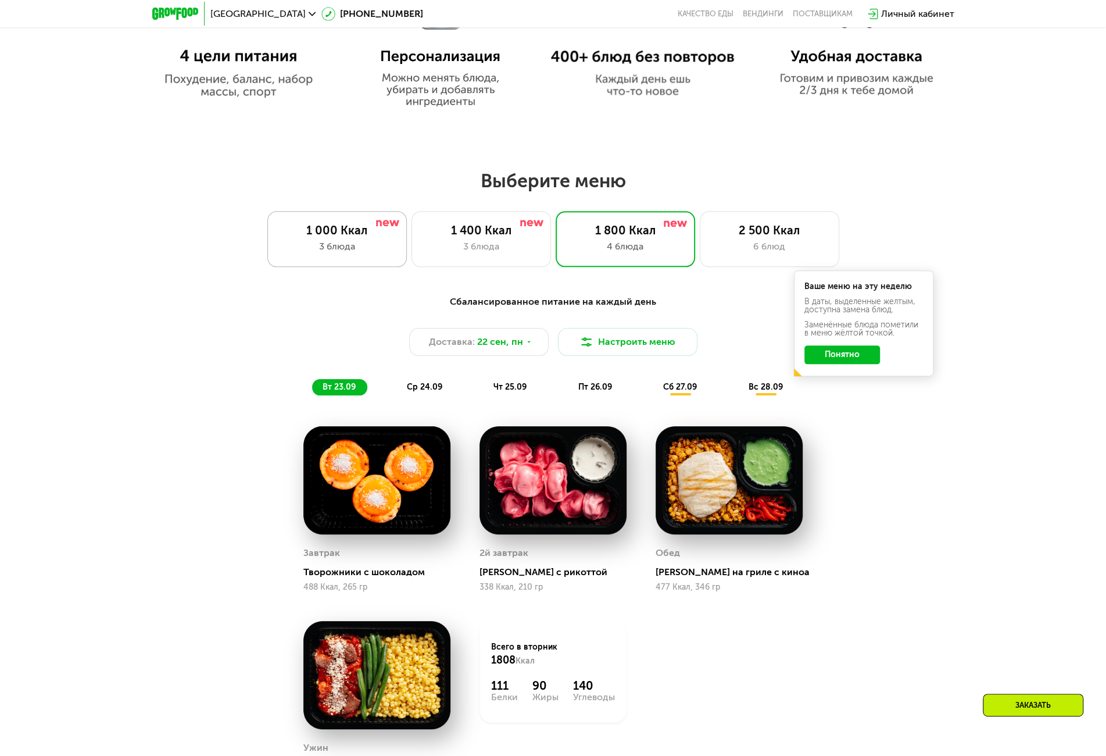
scroll to position [814, 0]
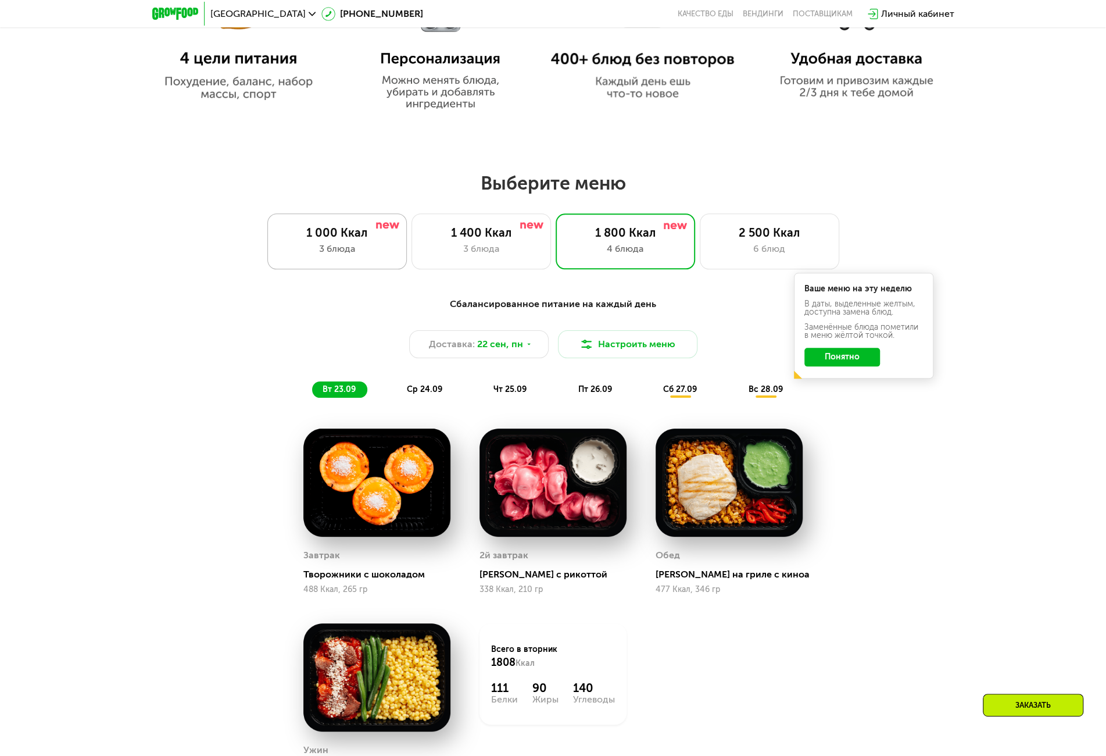
click at [367, 249] on div "3 блюда" at bounding box center [337, 249] width 115 height 14
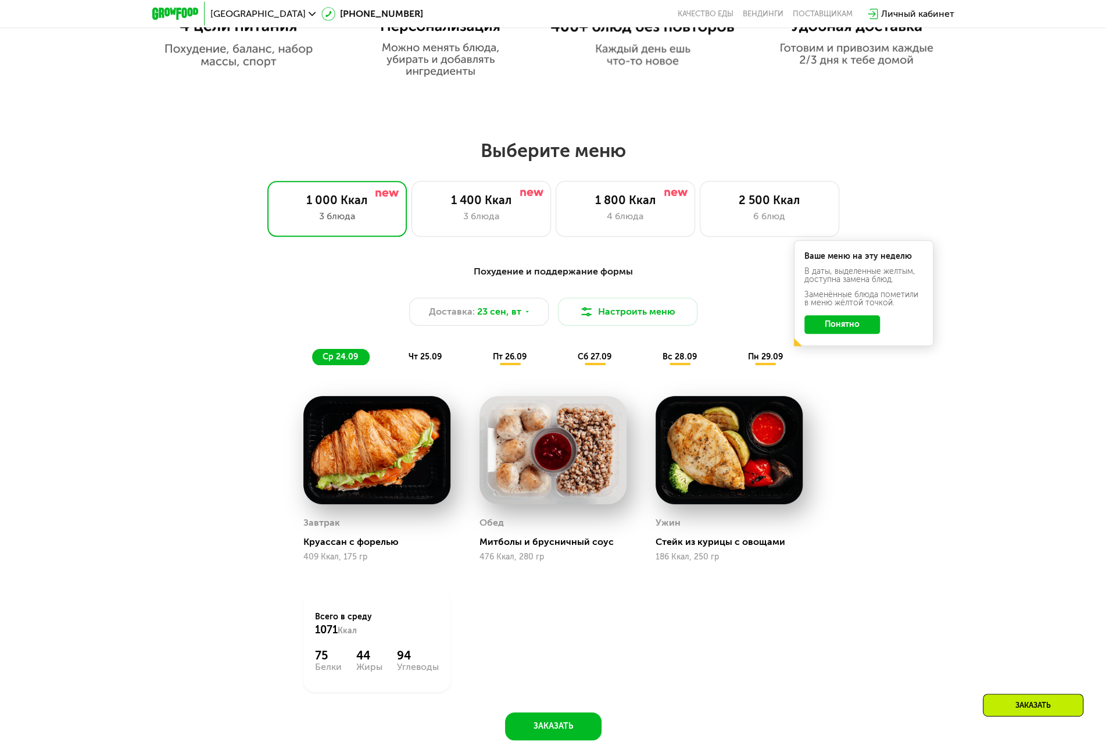
scroll to position [756, 0]
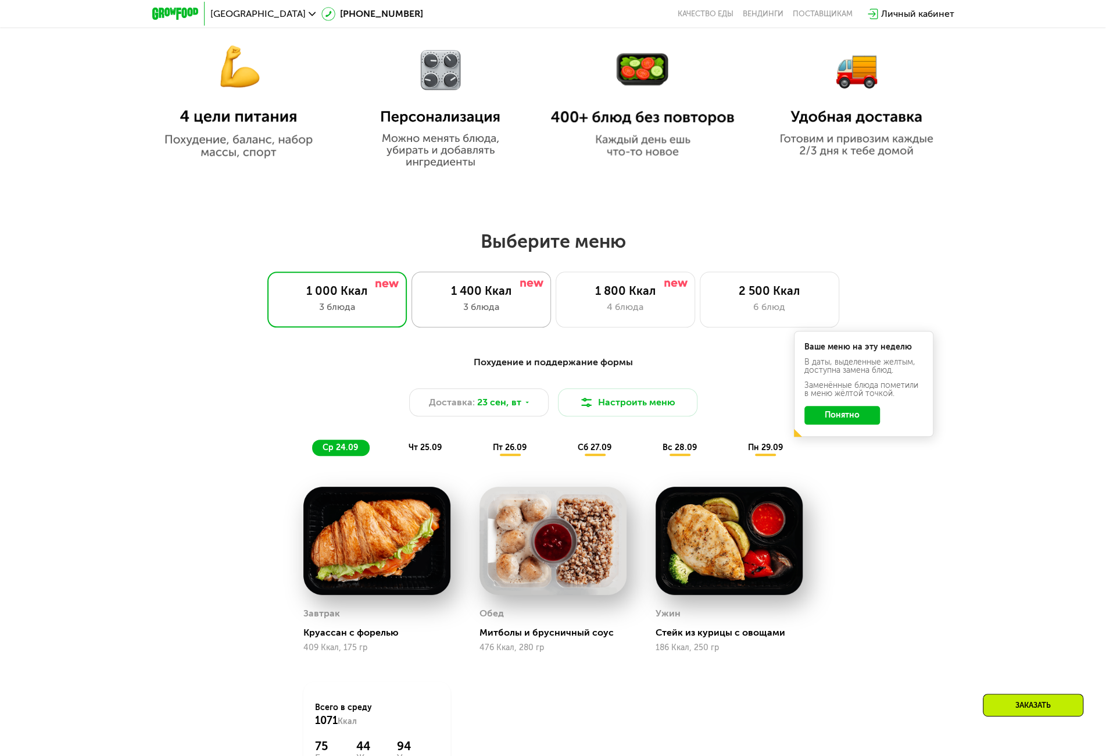
click at [484, 291] on div "1 400 Ккал" at bounding box center [481, 291] width 115 height 14
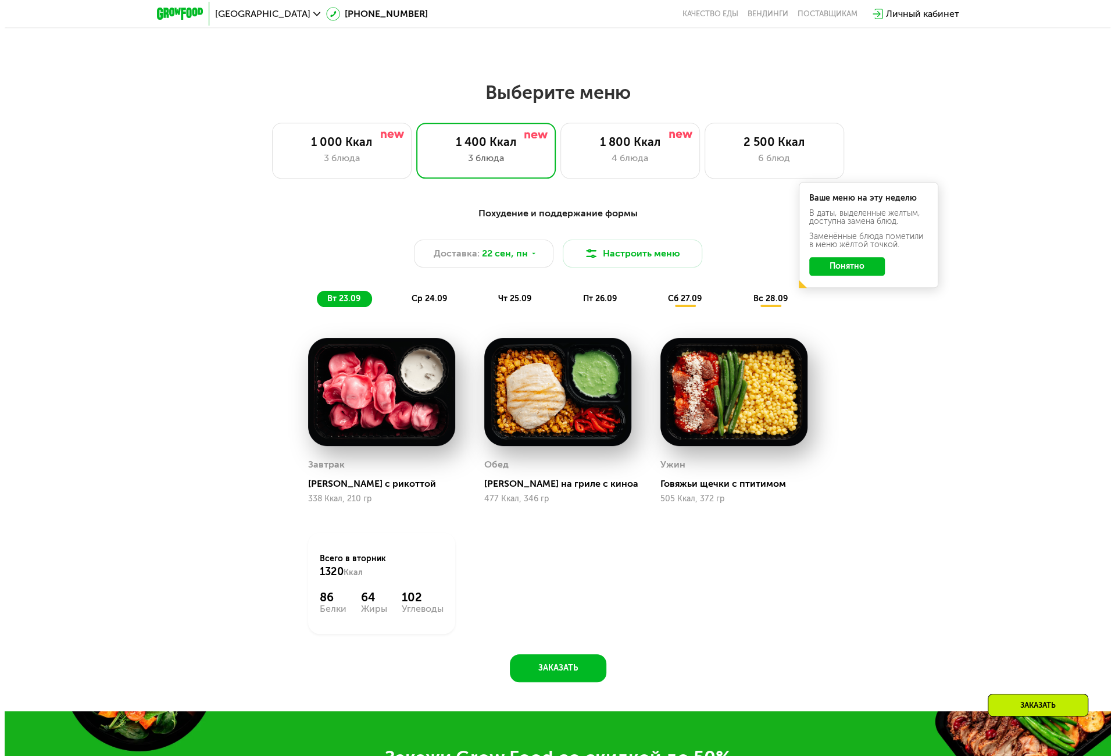
scroll to position [872, 0]
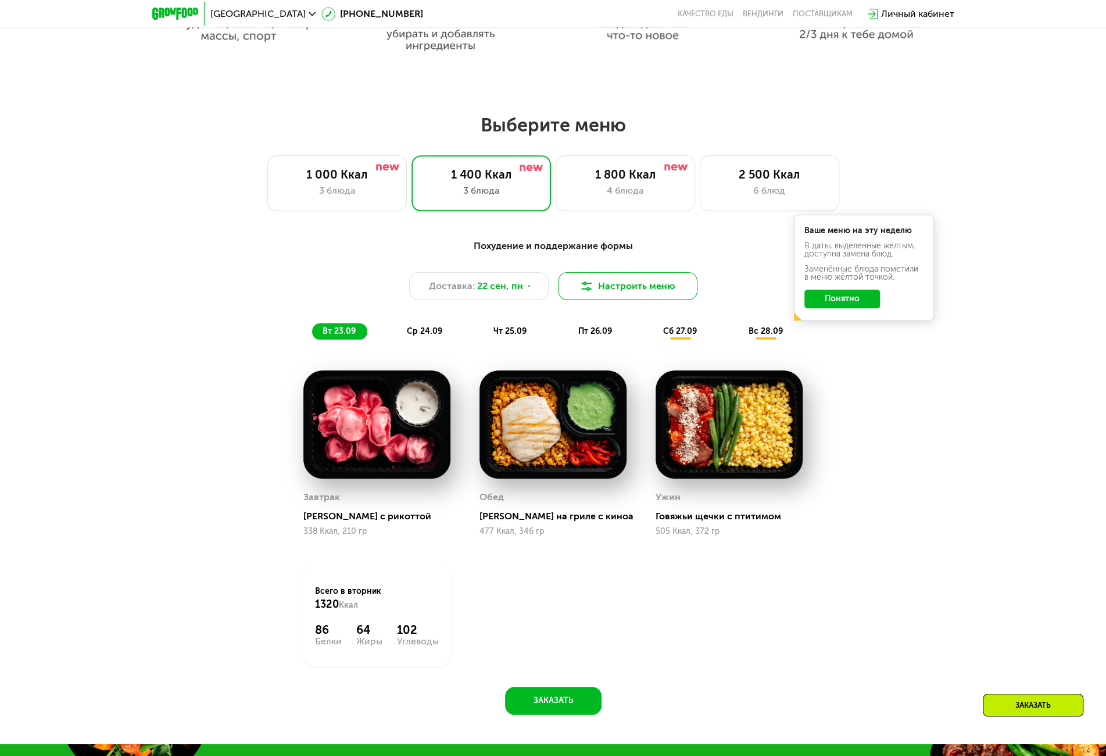
click at [638, 289] on button "Настроить меню" at bounding box center [628, 286] width 140 height 28
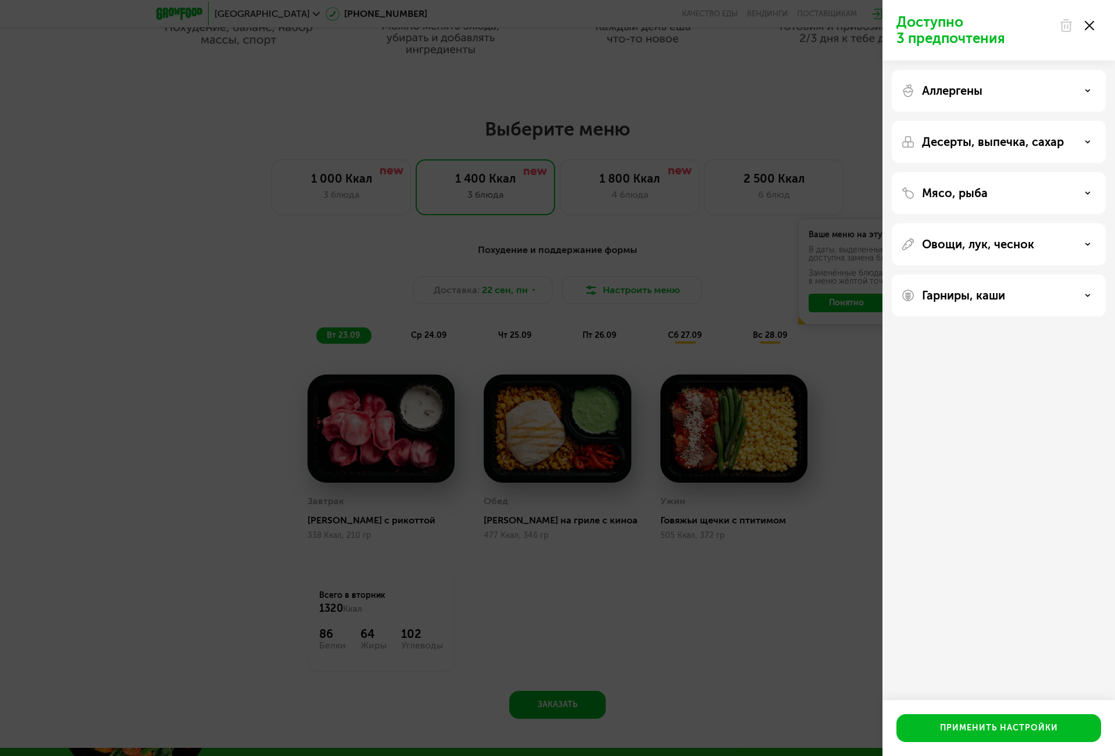
click at [1079, 89] on div "Аллергены" at bounding box center [998, 91] width 195 height 14
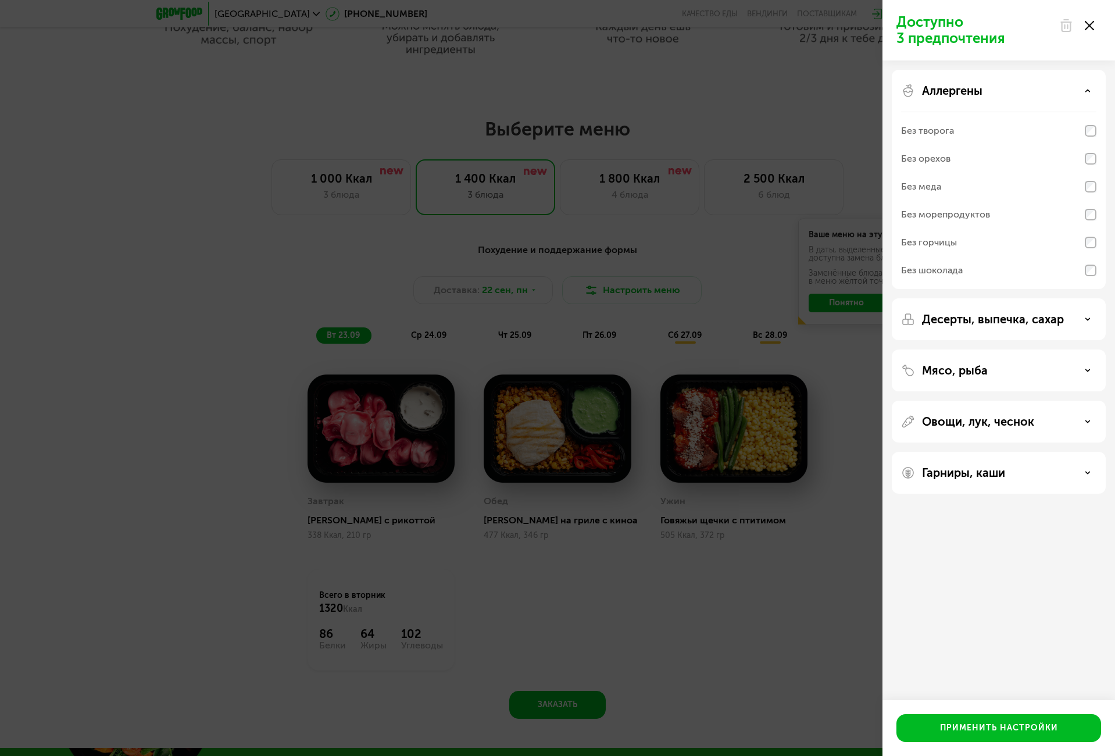
click at [1073, 94] on div "Аллергены" at bounding box center [998, 91] width 195 height 14
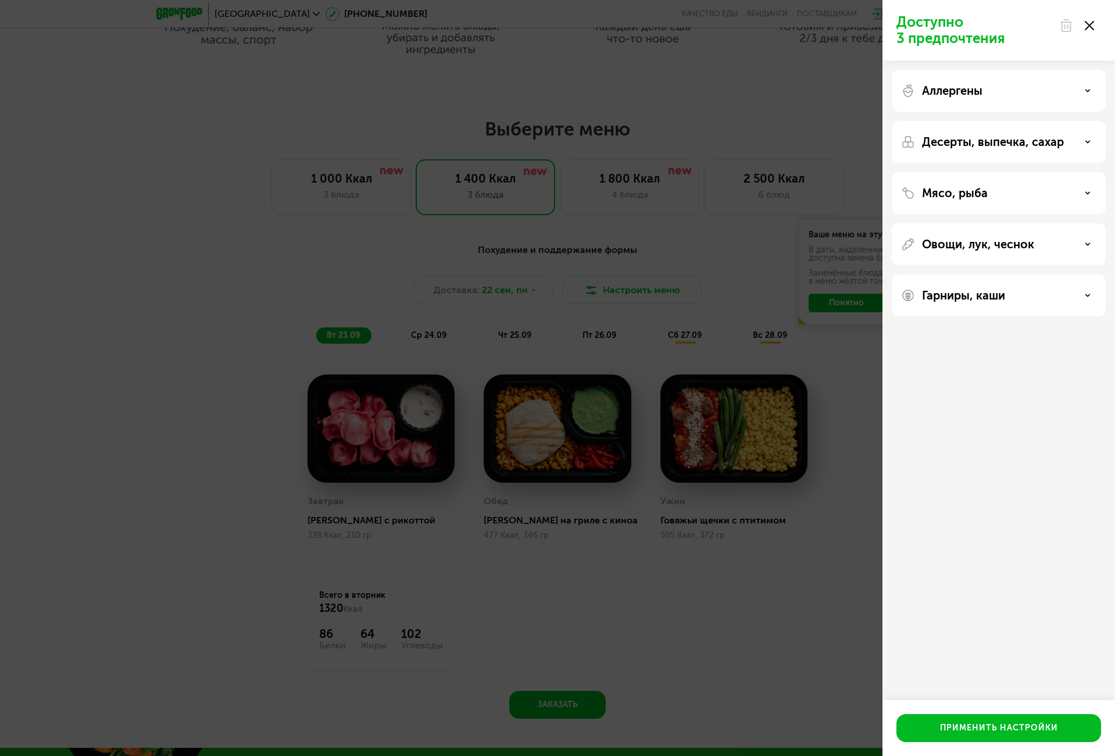
click at [1081, 151] on div "Десерты, выпечка, сахар" at bounding box center [999, 142] width 214 height 42
click at [1084, 141] on div "Десерты, выпечка, сахар" at bounding box center [998, 142] width 195 height 14
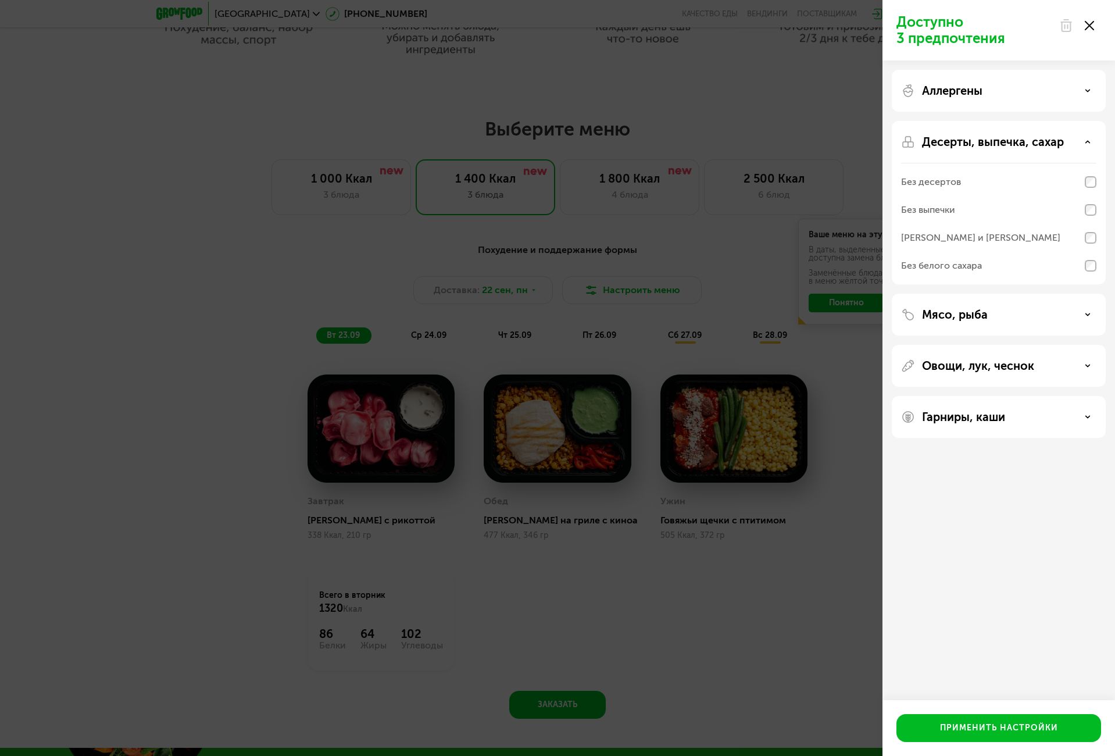
click at [1090, 308] on div "Мясо, рыба" at bounding box center [998, 315] width 195 height 14
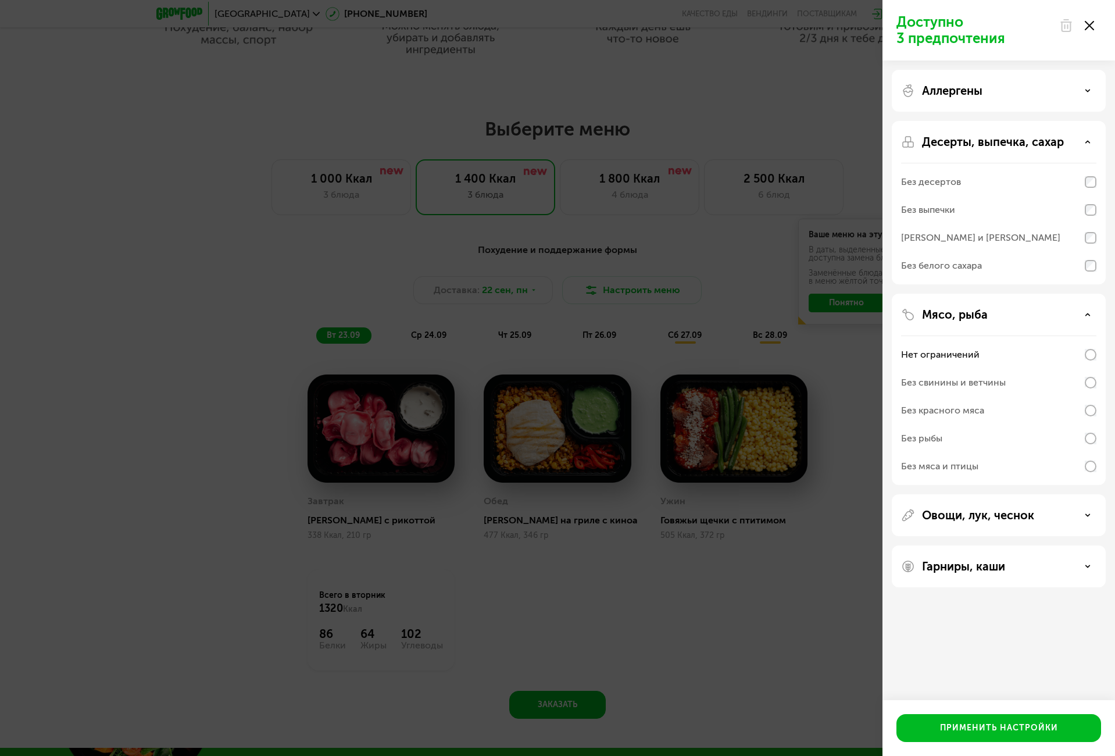
click at [1082, 513] on div "Овощи, лук, чеснок" at bounding box center [998, 515] width 195 height 14
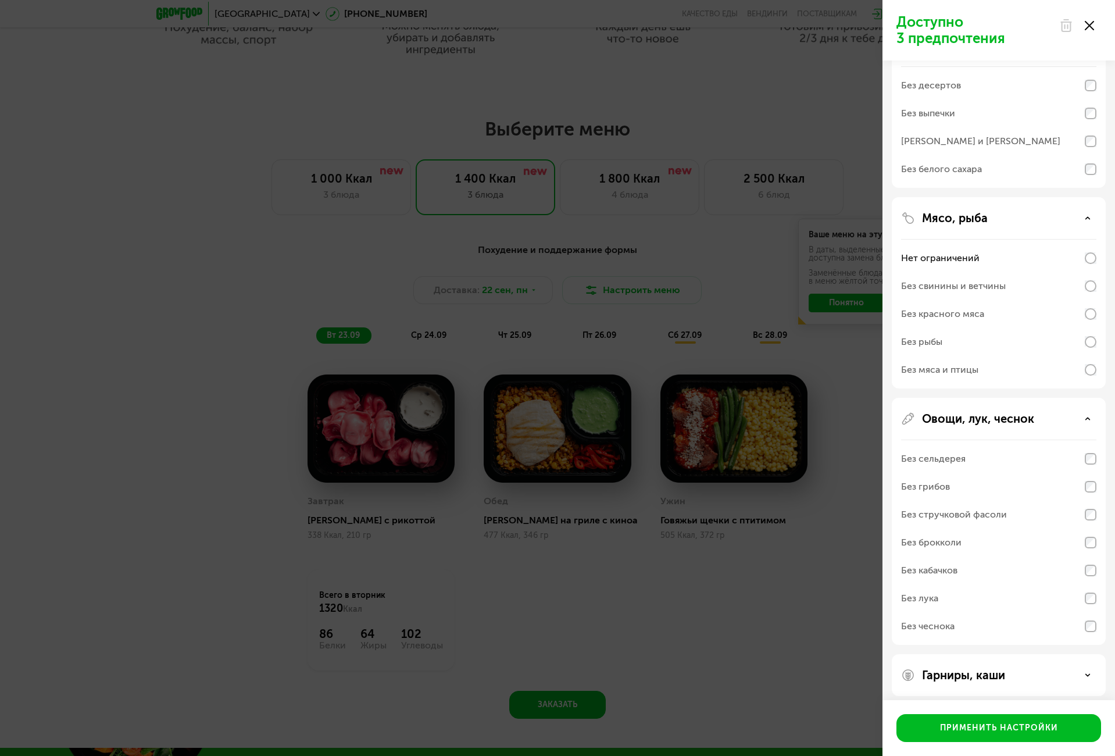
scroll to position [103, 0]
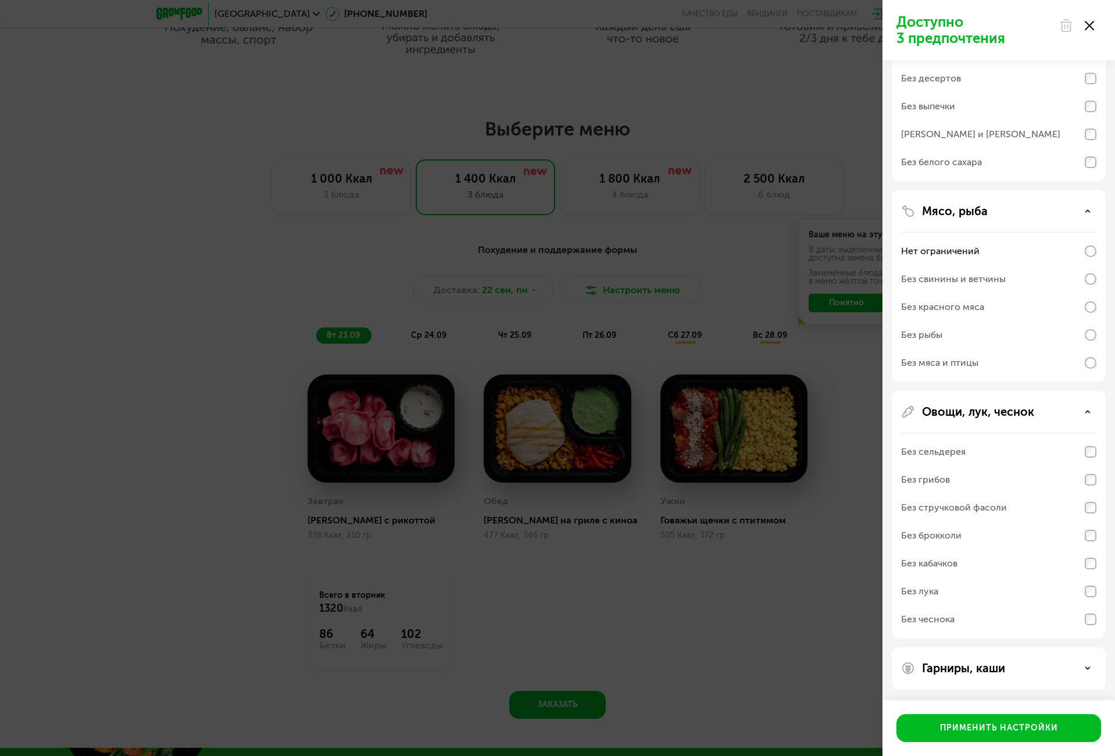
click at [1086, 667] on use at bounding box center [1088, 668] width 4 height 2
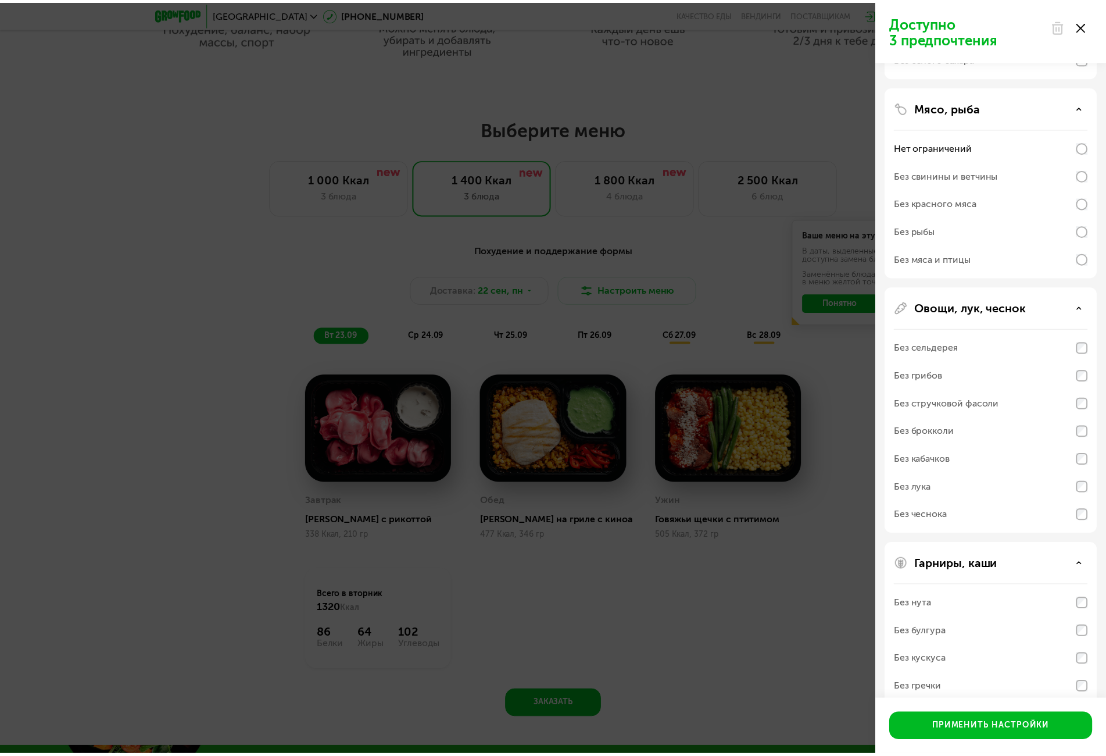
scroll to position [0, 0]
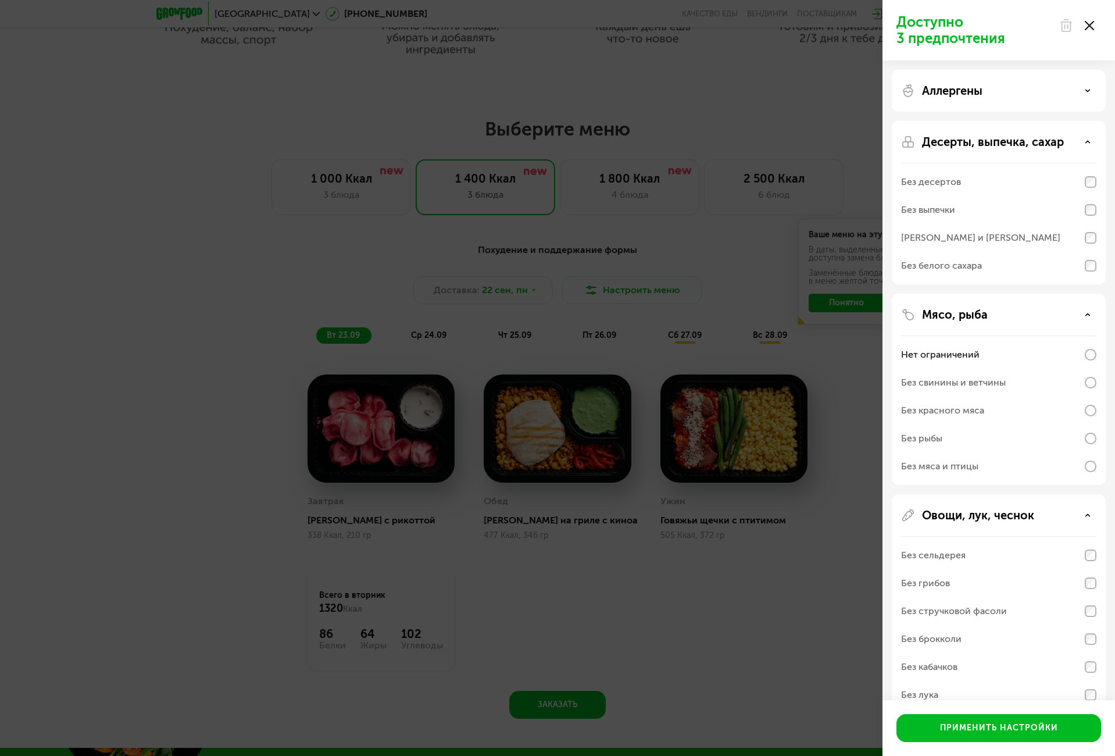
click at [1092, 138] on div "Десерты, выпечка, сахар" at bounding box center [998, 142] width 195 height 14
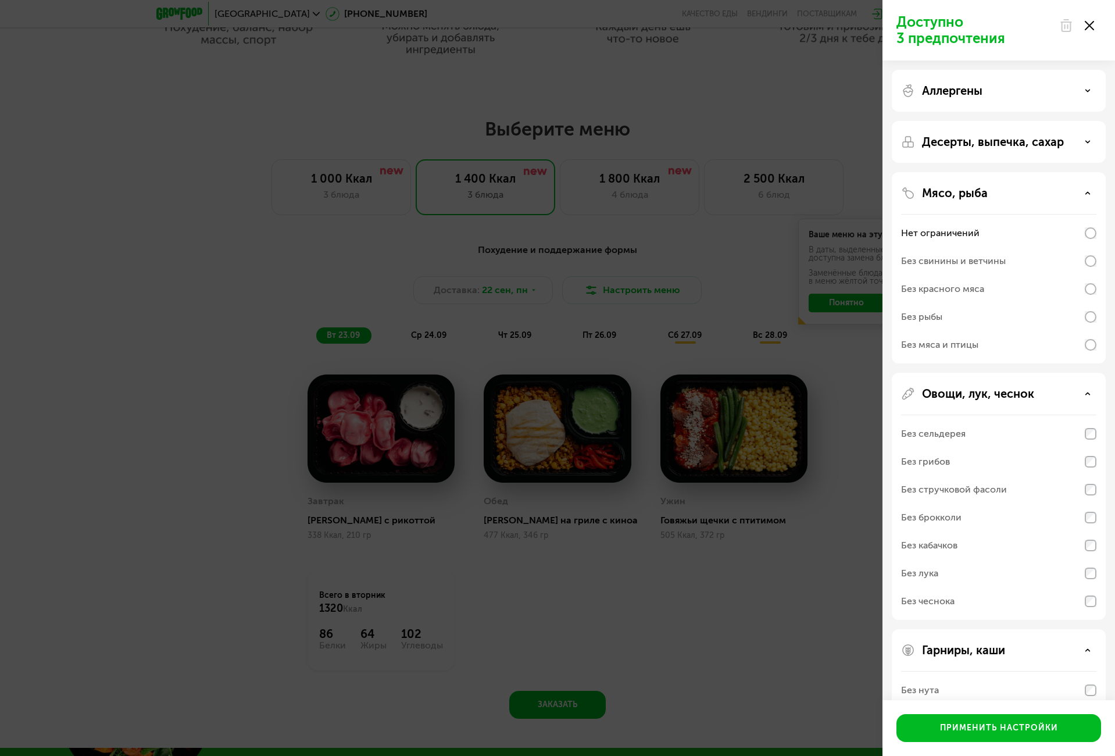
click at [1093, 192] on div "Мясо, рыба" at bounding box center [998, 193] width 195 height 14
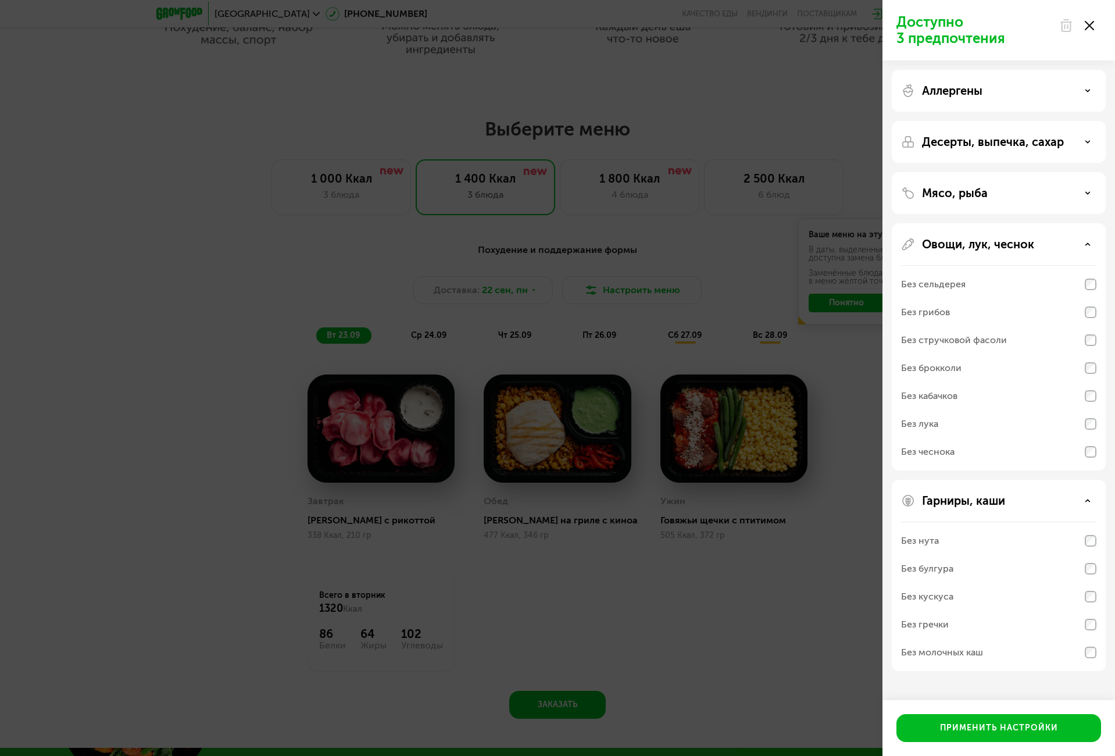
click at [1088, 237] on div "Овощи, лук, чеснок" at bounding box center [998, 244] width 195 height 14
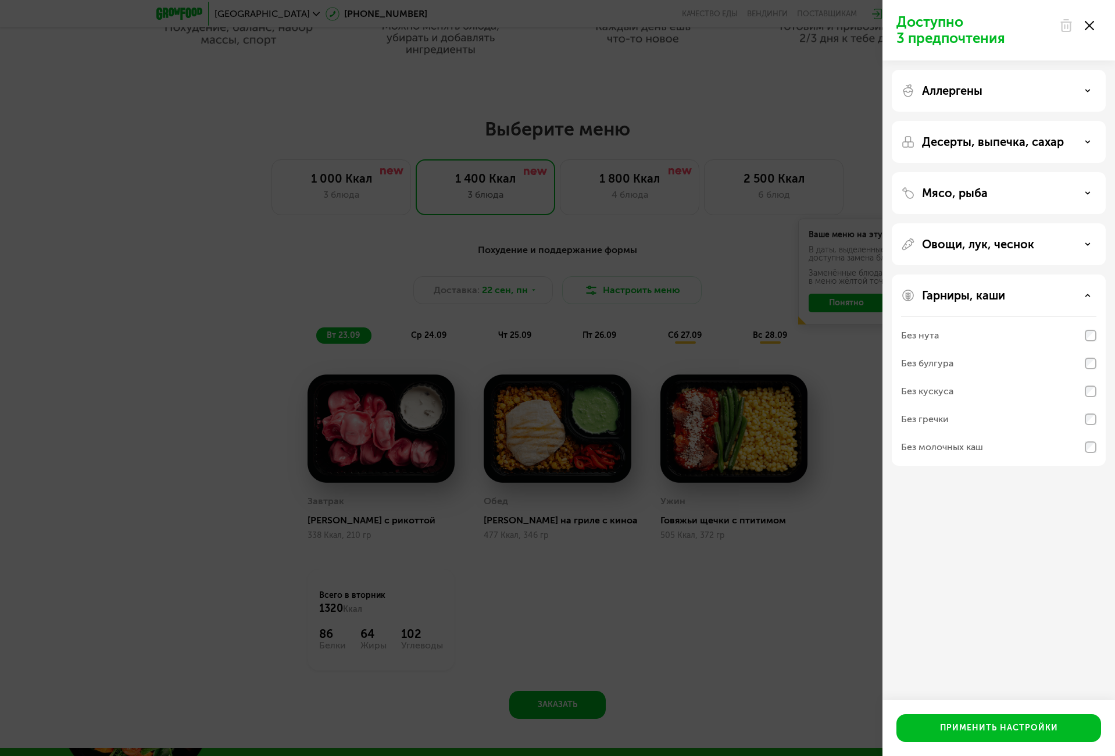
click at [1091, 294] on div "Гарниры, каши" at bounding box center [998, 295] width 195 height 14
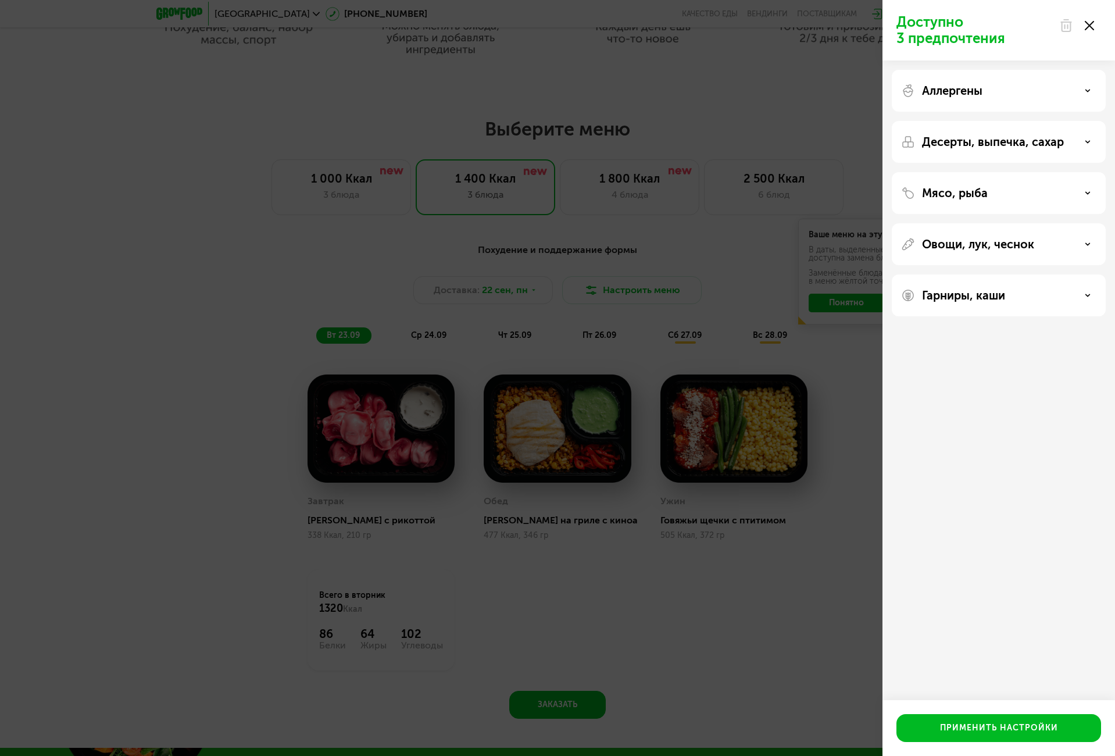
click at [1091, 23] on icon at bounding box center [1089, 25] width 9 height 9
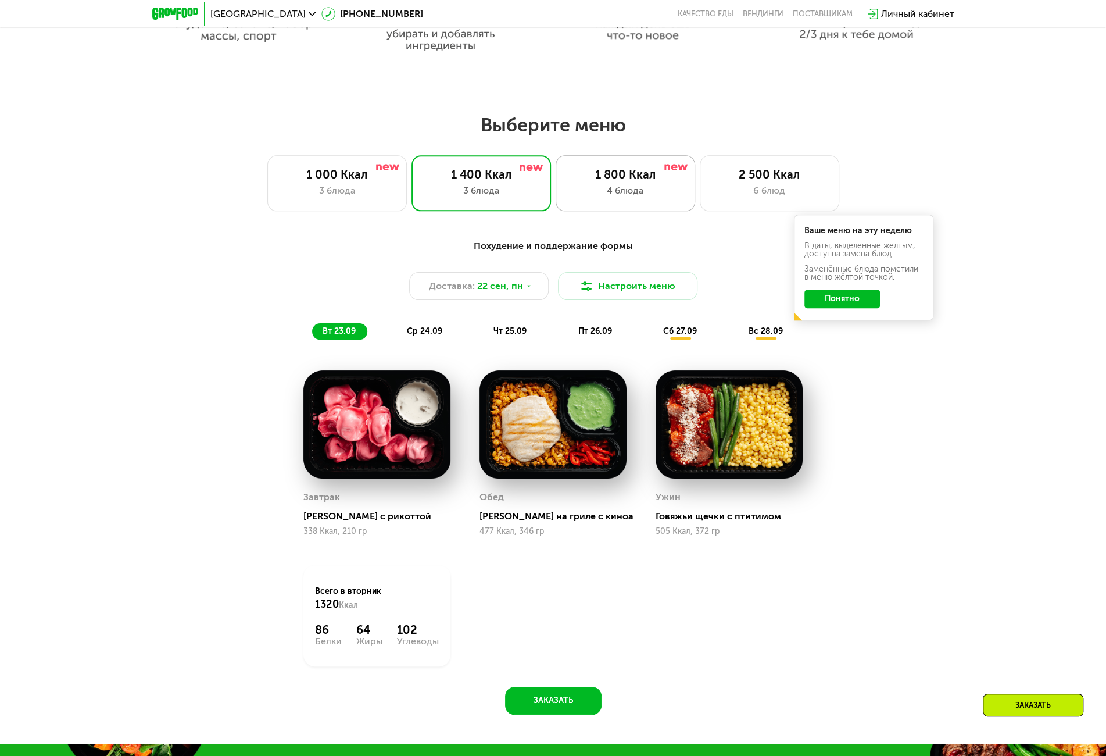
click at [597, 196] on div "4 блюда" at bounding box center [625, 191] width 115 height 14
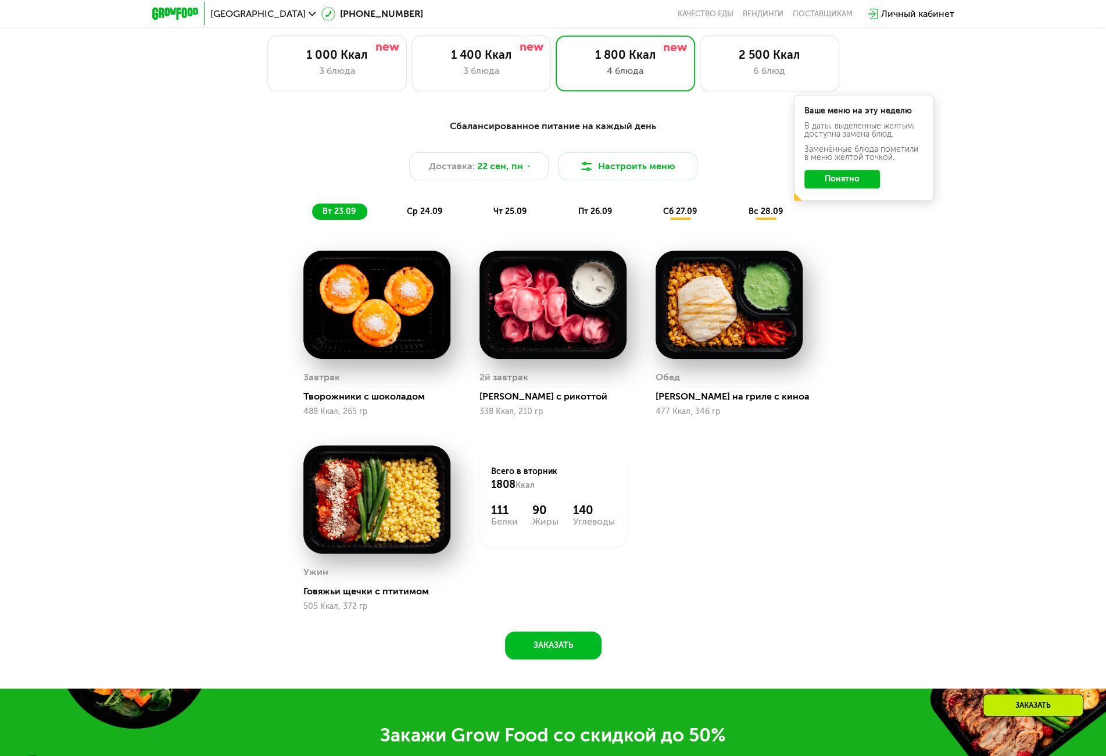
scroll to position [988, 0]
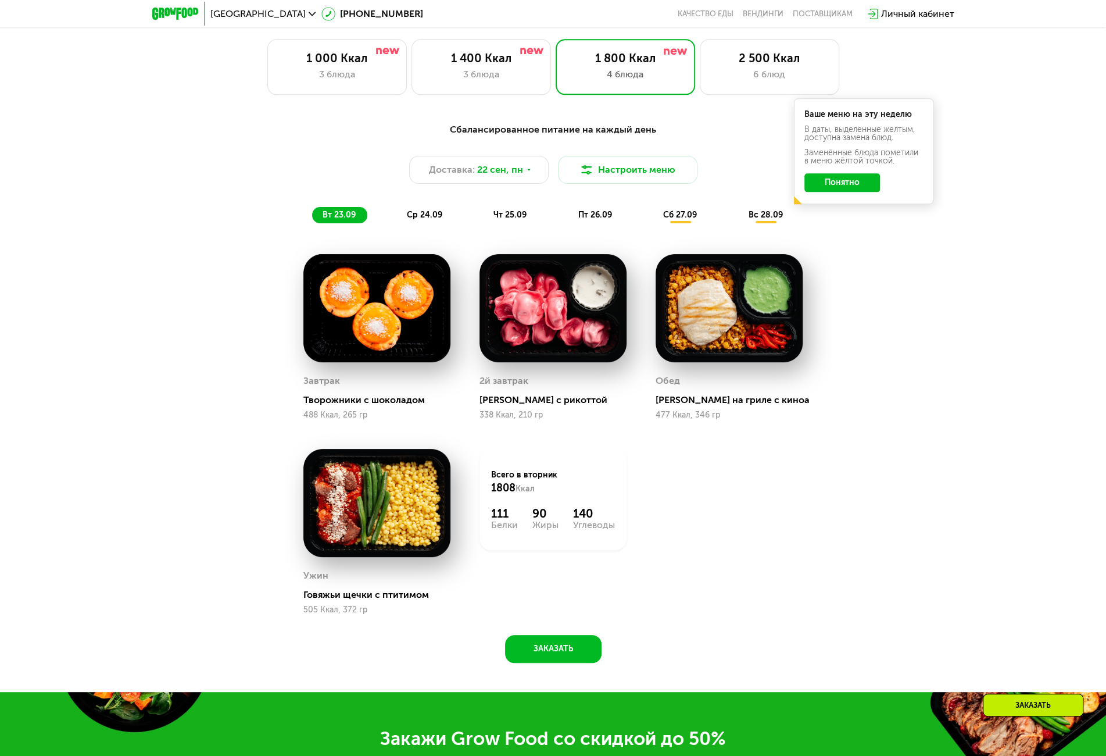
click at [412, 212] on div "ср 24.09" at bounding box center [426, 215] width 58 height 16
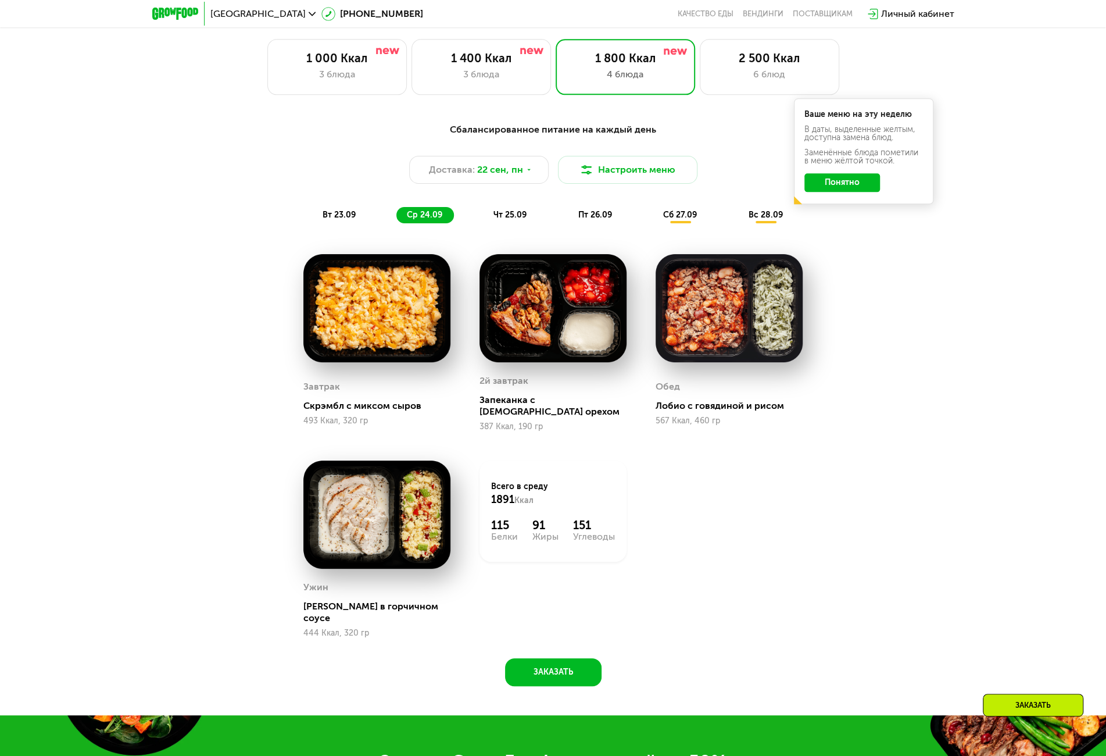
click at [506, 220] on span "чт 25.09" at bounding box center [510, 215] width 33 height 10
